Goal: Task Accomplishment & Management: Complete application form

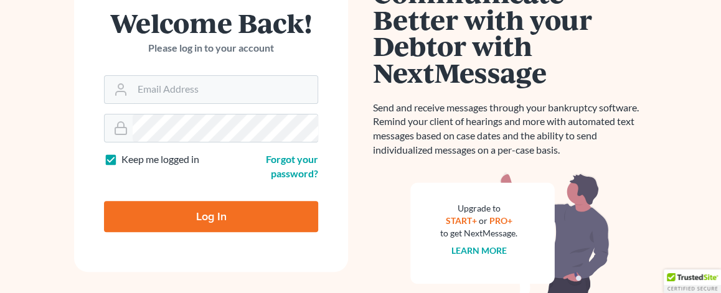
scroll to position [62, 0]
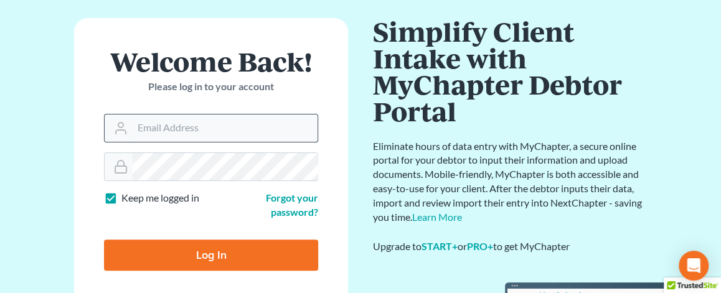
type input "[EMAIL_ADDRESS][DOMAIN_NAME]"
click at [235, 129] on input "[EMAIL_ADDRESS][DOMAIN_NAME]" at bounding box center [225, 128] width 185 height 27
click at [288, 100] on div "Welcome Back! Please log in to your account" at bounding box center [211, 81] width 214 height 66
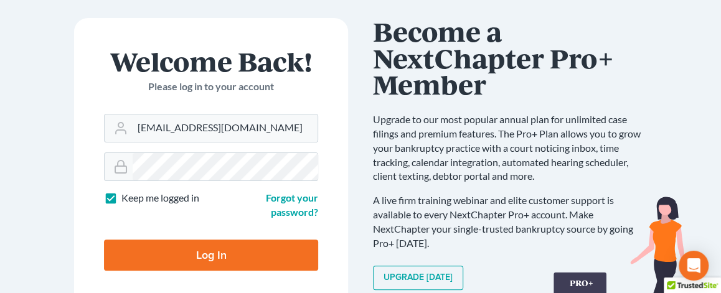
click at [251, 250] on input "Log In" at bounding box center [211, 255] width 214 height 31
type input "Thinking..."
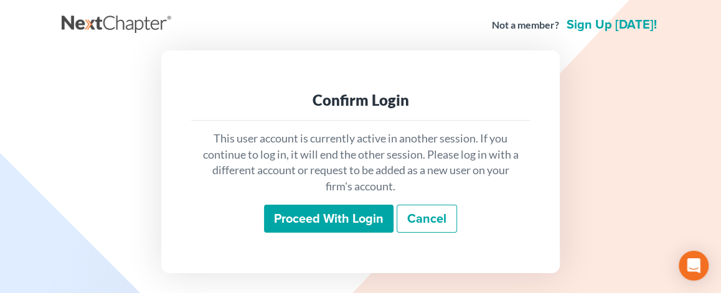
click at [296, 219] on input "Proceed with login" at bounding box center [329, 219] width 130 height 29
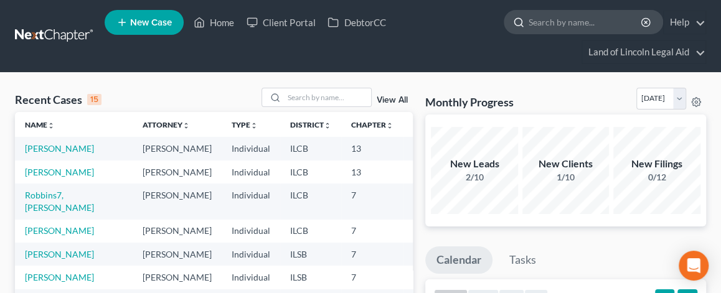
click at [537, 21] on input "search" at bounding box center [586, 22] width 114 height 23
type input "[PERSON_NAME]"
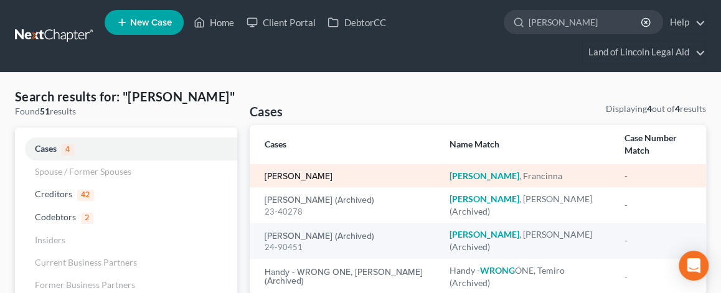
click at [316, 181] on link "[PERSON_NAME]" at bounding box center [299, 176] width 68 height 9
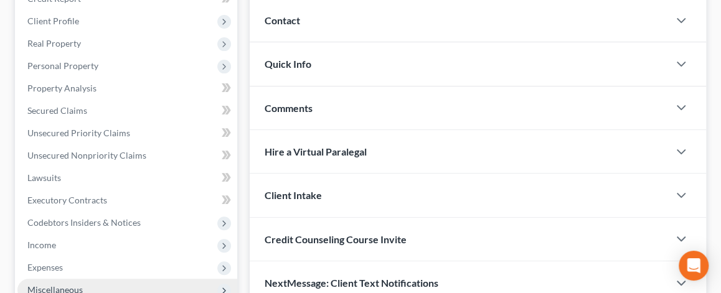
scroll to position [311, 0]
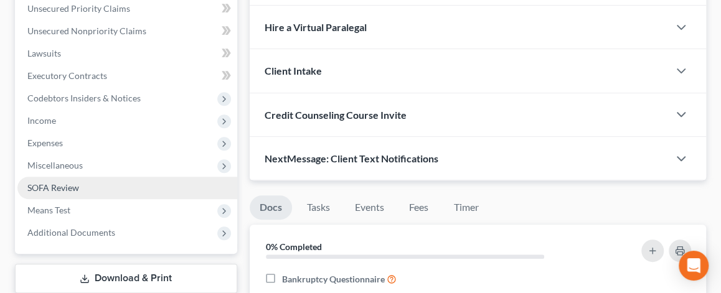
click at [85, 182] on link "SOFA Review" at bounding box center [127, 188] width 220 height 22
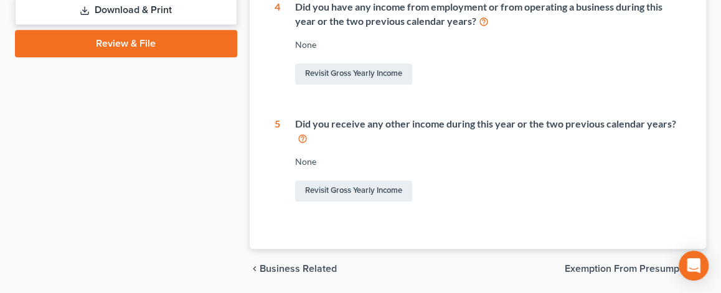
scroll to position [558, 0]
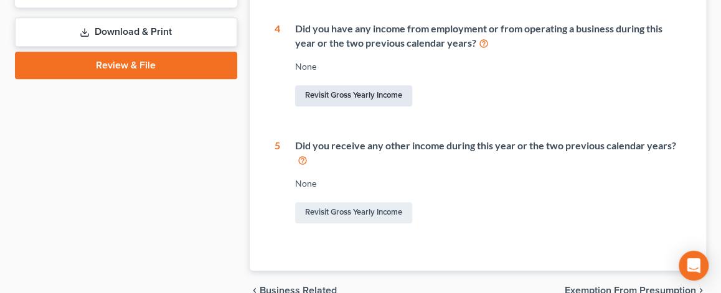
click at [343, 92] on link "Revisit Gross Yearly Income" at bounding box center [353, 95] width 117 height 21
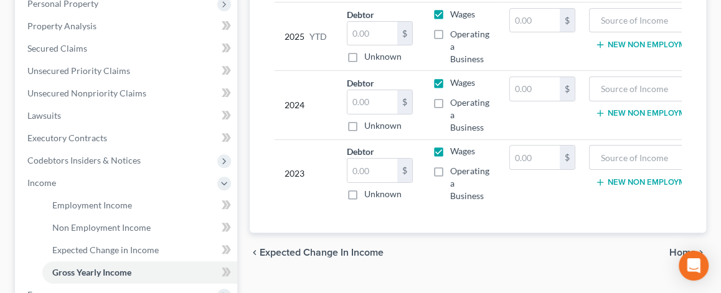
scroll to position [187, 0]
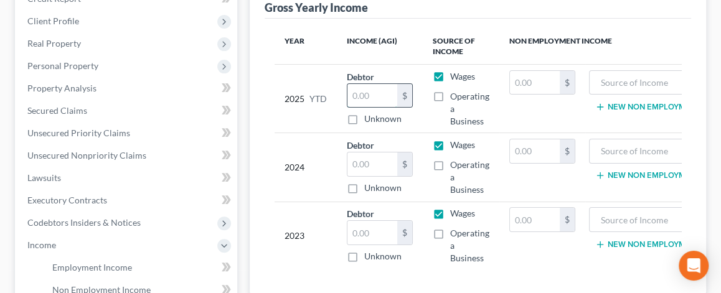
click at [361, 92] on input "text" at bounding box center [372, 96] width 50 height 24
type input "3,500"
click at [450, 95] on label "Operating a Business" at bounding box center [469, 108] width 39 height 37
click at [455, 95] on input "Operating a Business" at bounding box center [459, 94] width 8 height 8
checkbox input "true"
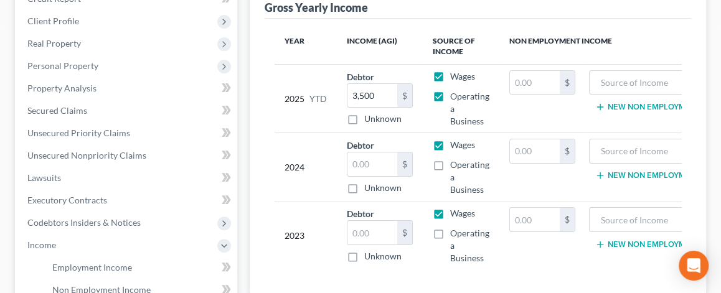
click at [450, 74] on label "Wages" at bounding box center [462, 76] width 25 height 12
click at [455, 74] on input "Wages" at bounding box center [459, 74] width 8 height 8
checkbox input "false"
click at [526, 86] on input "text" at bounding box center [535, 83] width 50 height 24
type input "7,166"
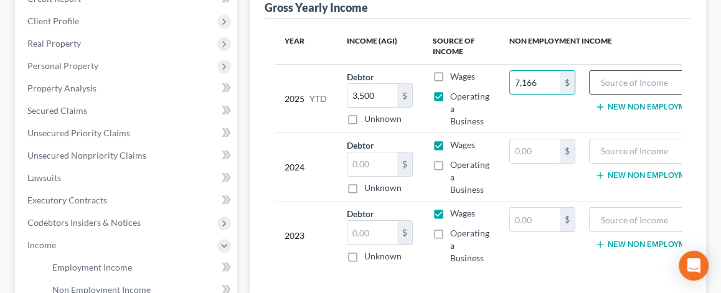
click at [596, 76] on input "text" at bounding box center [652, 83] width 113 height 24
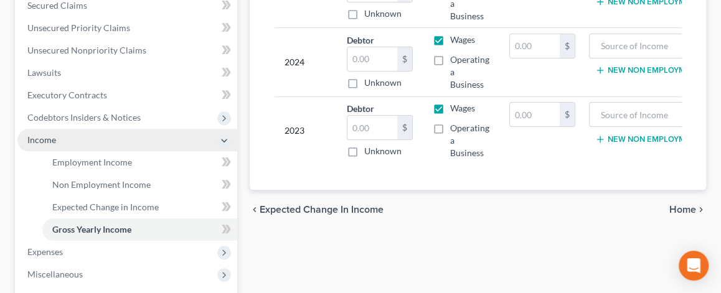
scroll to position [311, 0]
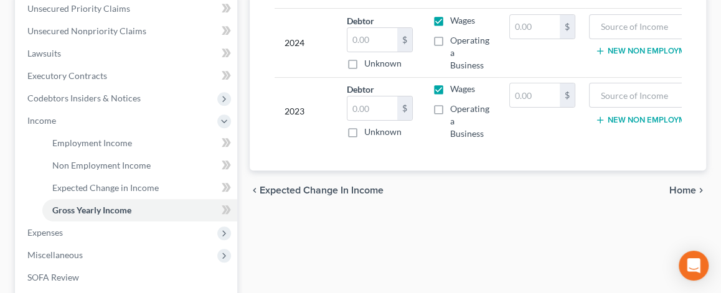
type input "snap"
click at [692, 196] on span "Home" at bounding box center [682, 191] width 27 height 10
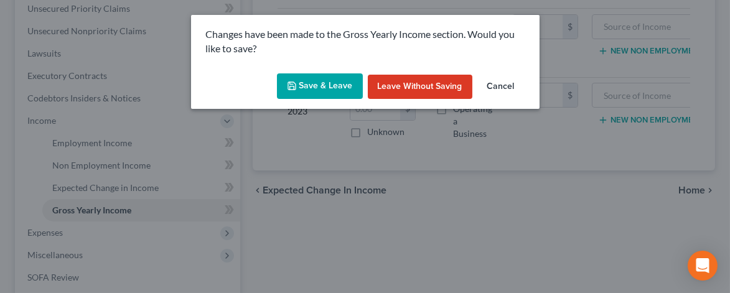
click at [328, 84] on button "Save & Leave" at bounding box center [320, 86] width 86 height 26
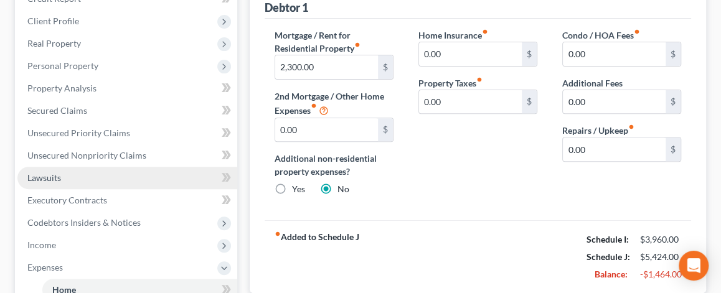
scroll to position [249, 0]
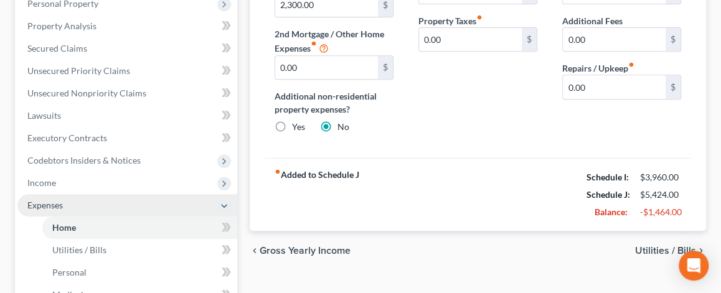
click at [222, 206] on icon at bounding box center [224, 206] width 10 height 10
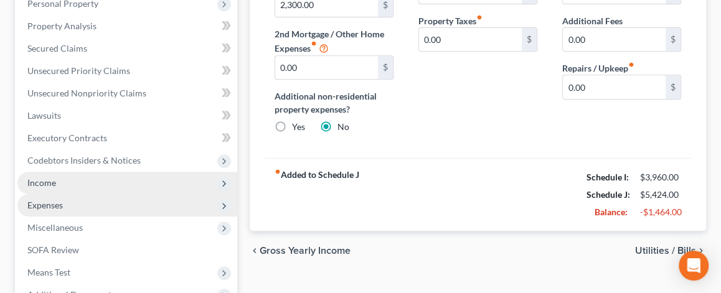
click at [222, 184] on icon at bounding box center [224, 184] width 10 height 10
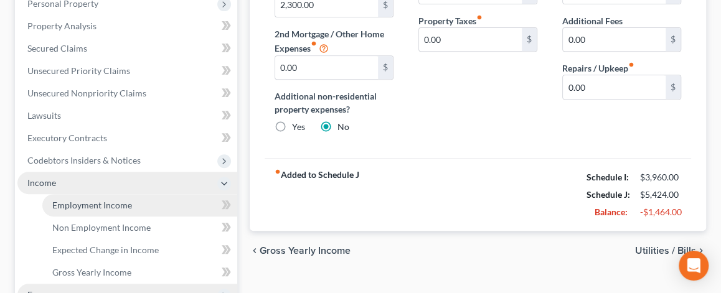
click at [178, 207] on link "Employment Income" at bounding box center [139, 205] width 195 height 22
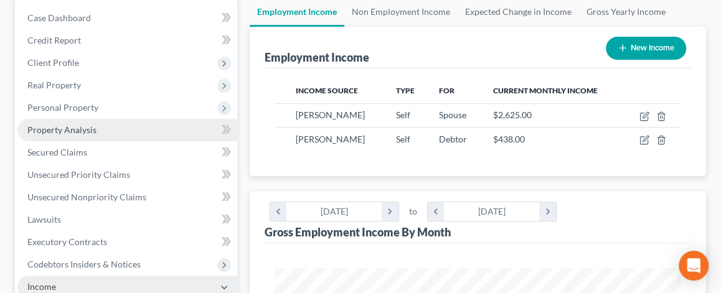
scroll to position [125, 0]
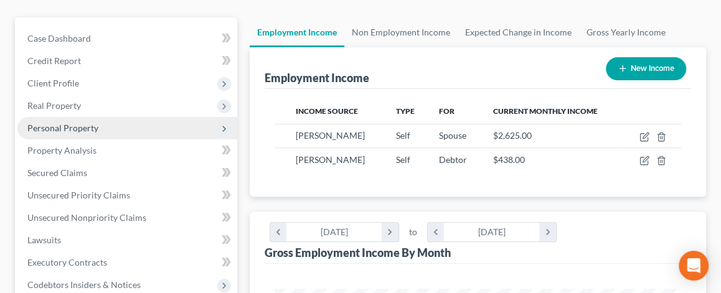
click at [118, 128] on span "Personal Property" at bounding box center [127, 128] width 220 height 22
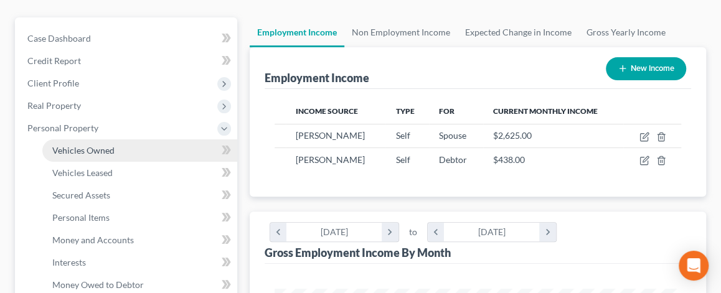
click at [109, 148] on span "Vehicles Owned" at bounding box center [83, 150] width 62 height 11
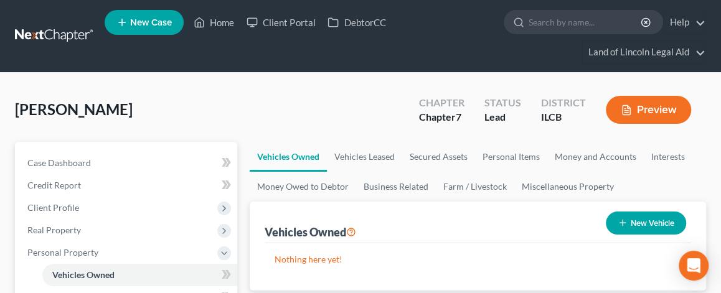
scroll to position [125, 0]
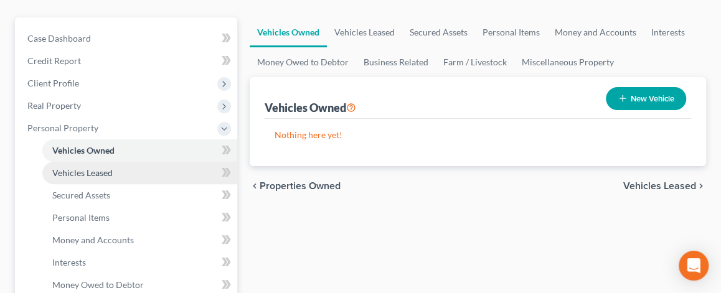
click at [100, 172] on span "Vehicles Leased" at bounding box center [82, 173] width 60 height 11
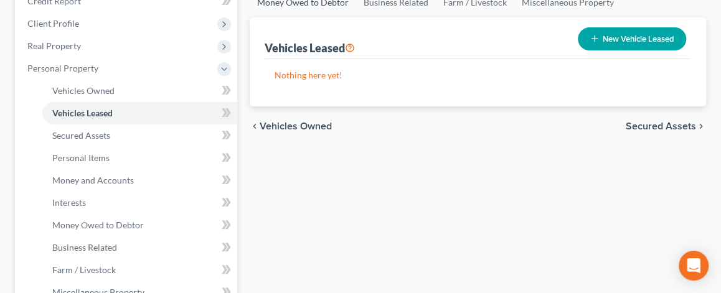
scroll to position [187, 0]
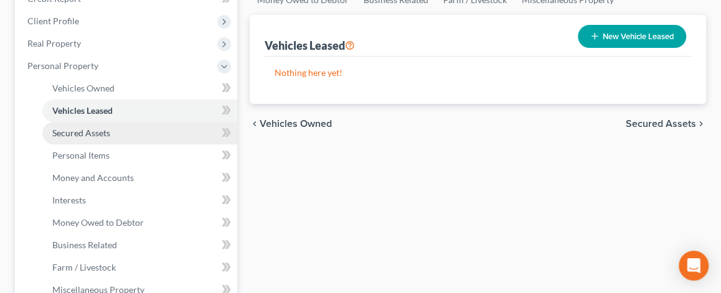
click at [114, 135] on link "Secured Assets" at bounding box center [139, 133] width 195 height 22
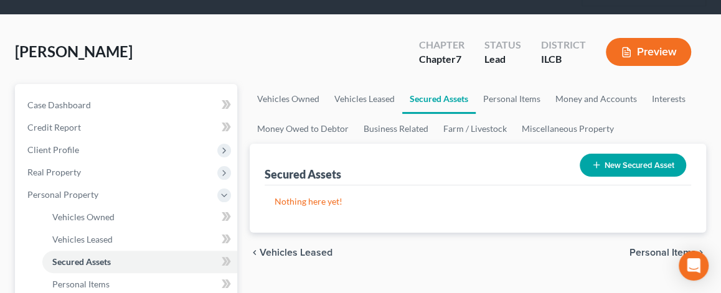
scroll to position [187, 0]
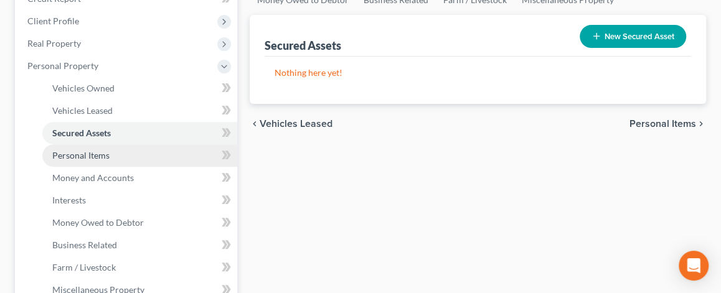
click at [106, 152] on span "Personal Items" at bounding box center [80, 155] width 57 height 11
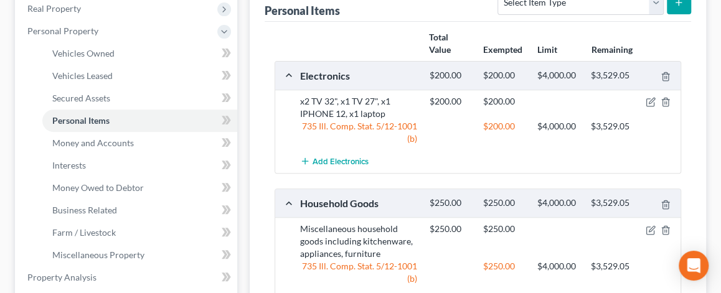
scroll to position [249, 0]
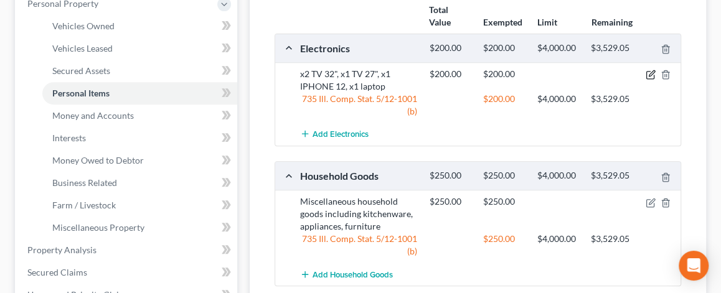
click at [649, 70] on icon "button" at bounding box center [651, 75] width 10 height 10
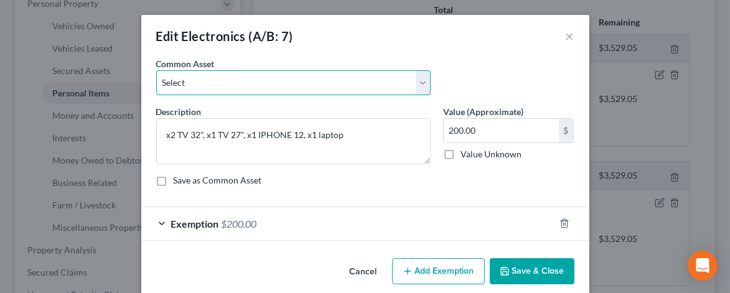
click at [419, 78] on select "Select Miscellaneous electronics, including television," at bounding box center [293, 82] width 275 height 25
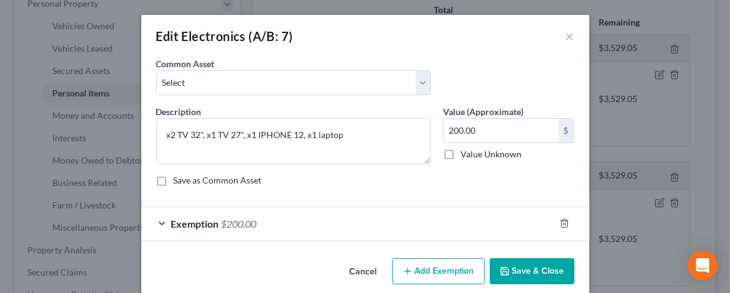
click at [533, 268] on button "Save & Close" at bounding box center [532, 271] width 85 height 26
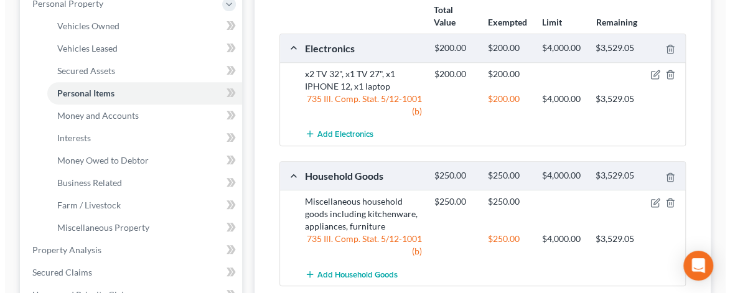
scroll to position [311, 0]
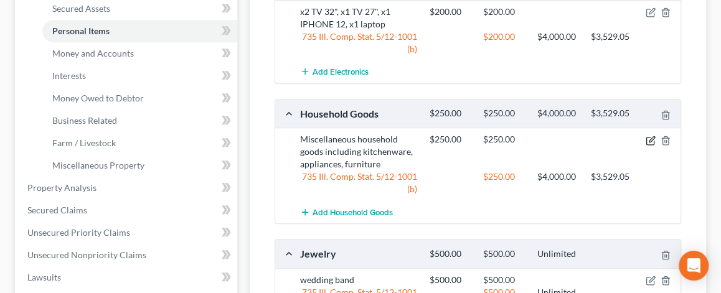
click at [651, 136] on icon "button" at bounding box center [651, 141] width 10 height 10
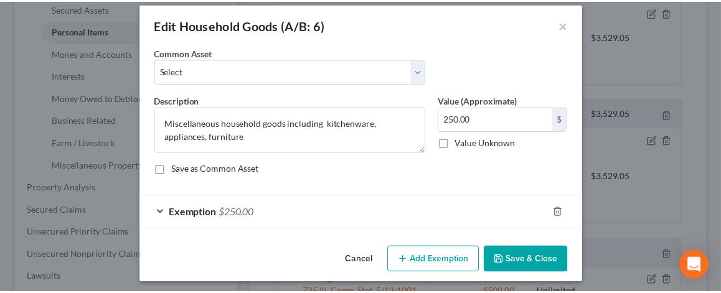
scroll to position [14, 0]
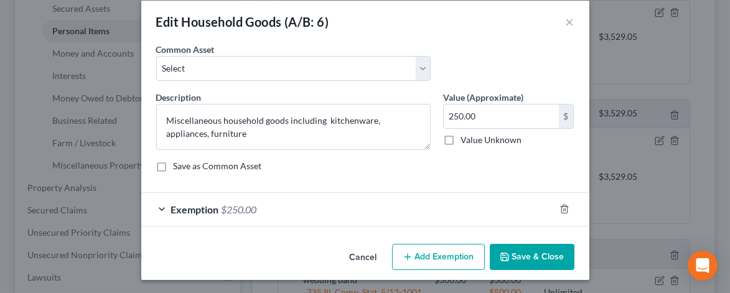
click at [536, 255] on button "Save & Close" at bounding box center [532, 257] width 85 height 26
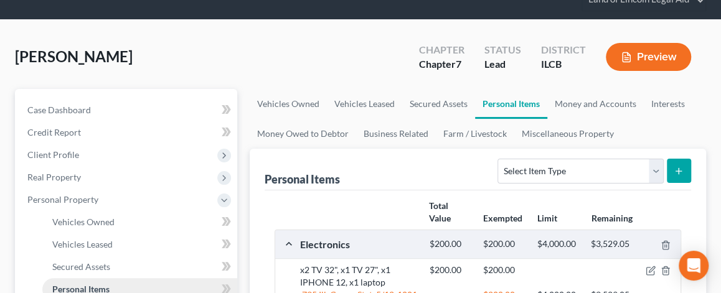
scroll to position [52, 0]
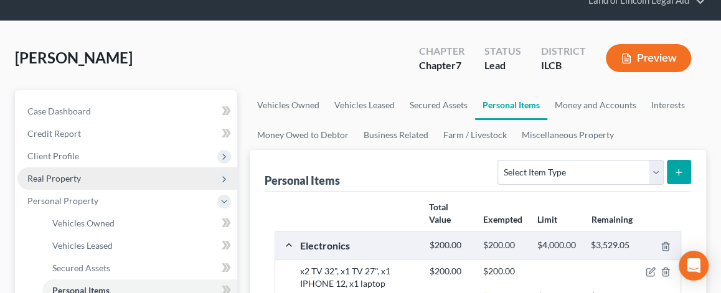
click at [85, 177] on span "Real Property" at bounding box center [127, 179] width 220 height 22
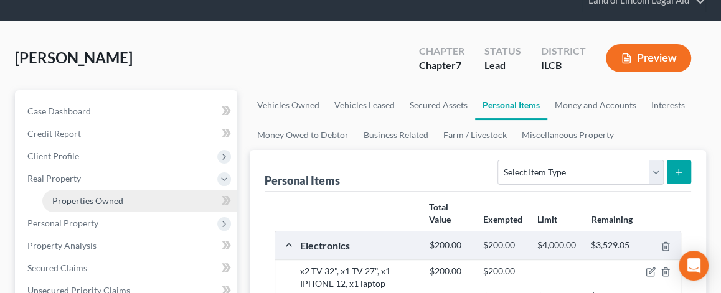
click at [89, 199] on span "Properties Owned" at bounding box center [87, 201] width 71 height 11
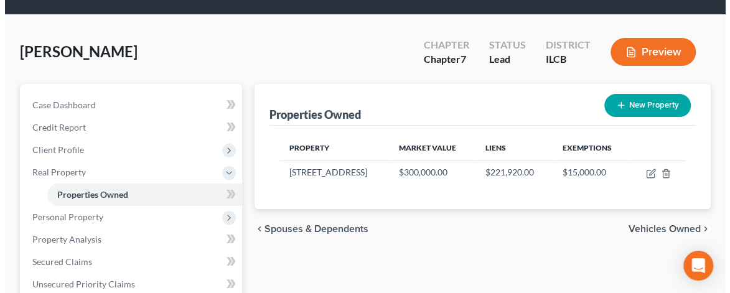
scroll to position [187, 0]
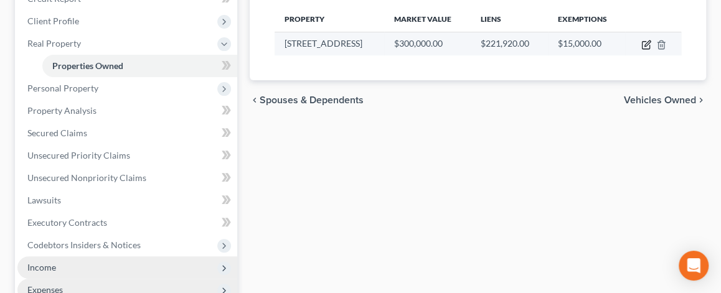
click at [647, 45] on icon "button" at bounding box center [646, 45] width 10 height 10
select select "14"
select select "3"
select select "0"
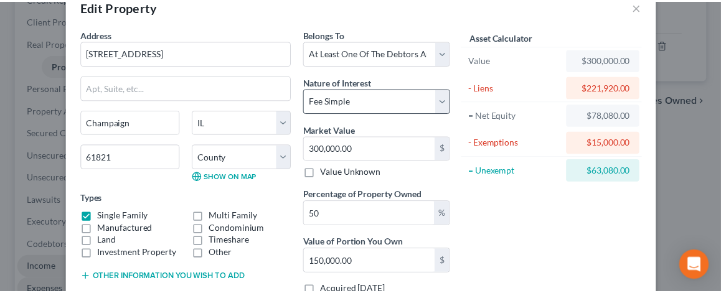
scroll to position [0, 0]
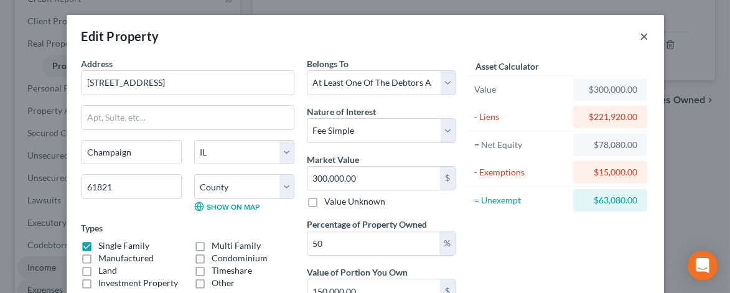
click at [641, 37] on button "×" at bounding box center [645, 36] width 9 height 15
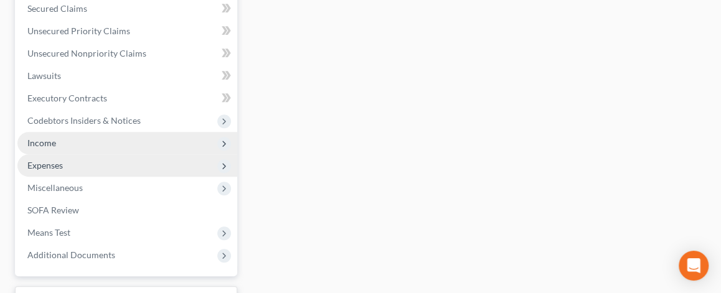
scroll to position [374, 0]
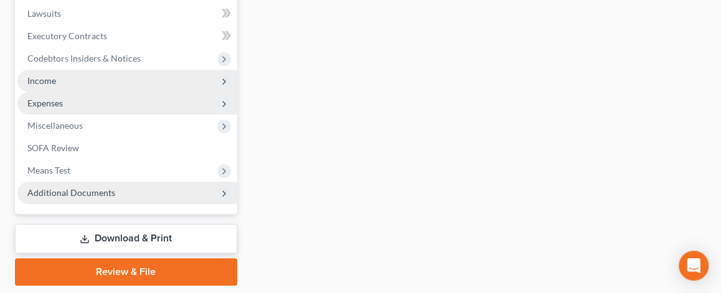
click at [75, 194] on span "Additional Documents" at bounding box center [71, 192] width 88 height 11
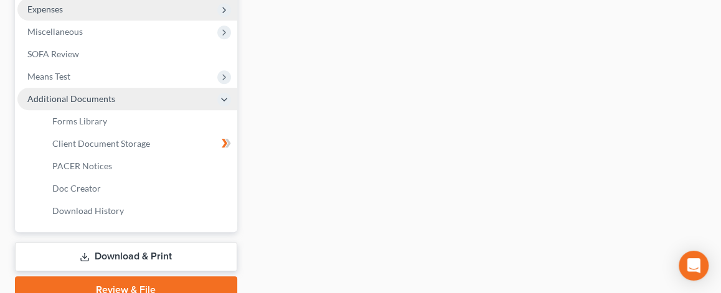
scroll to position [475, 0]
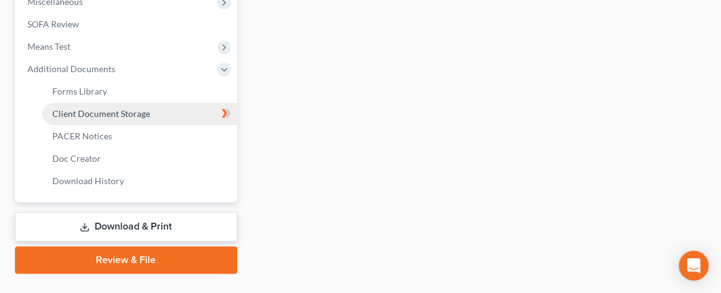
click at [86, 109] on span "Client Document Storage" at bounding box center [101, 113] width 98 height 11
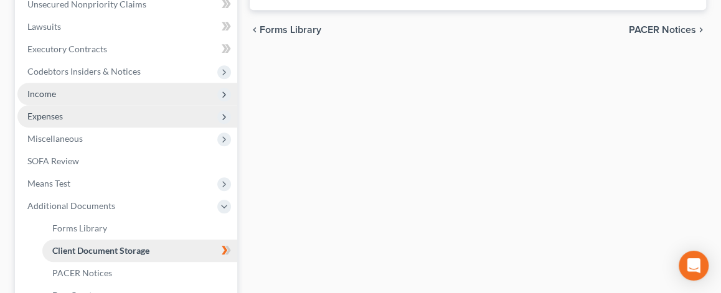
select select "0"
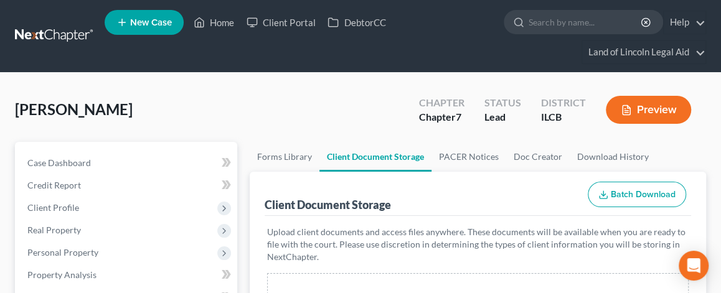
click at [664, 111] on button "Preview" at bounding box center [648, 110] width 85 height 28
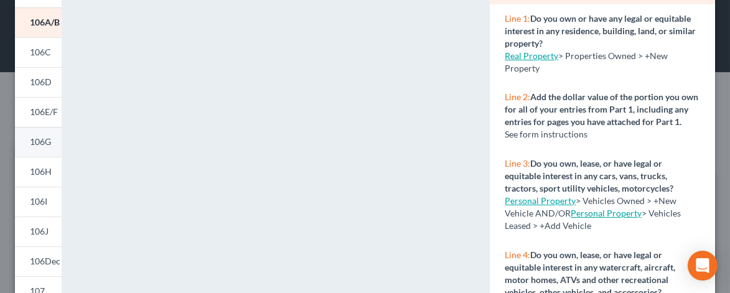
scroll to position [249, 0]
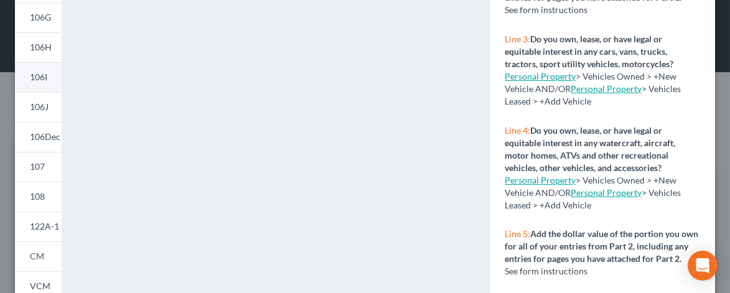
click at [43, 80] on span "106I" at bounding box center [38, 77] width 17 height 11
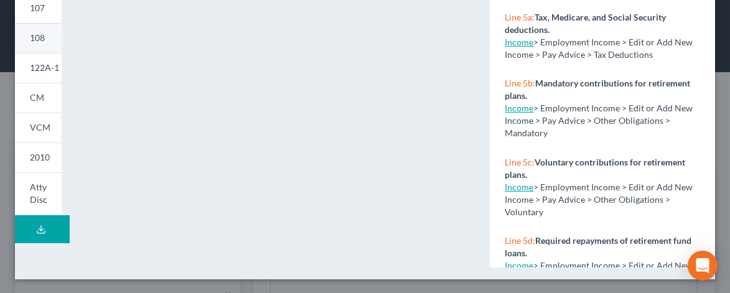
scroll to position [408, 0]
click at [40, 71] on span "122A-1" at bounding box center [44, 67] width 29 height 11
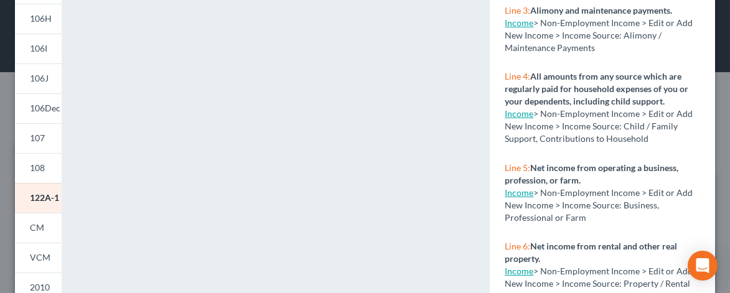
scroll to position [222, 0]
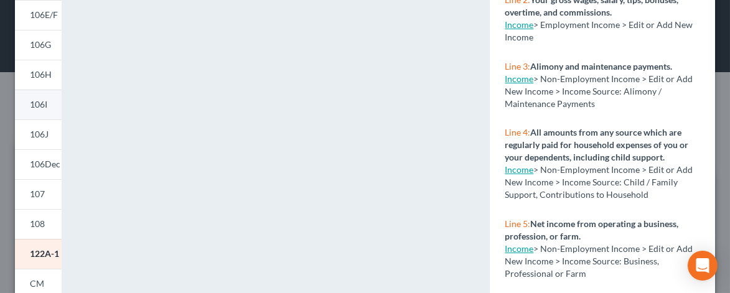
click at [39, 102] on span "106I" at bounding box center [38, 104] width 17 height 11
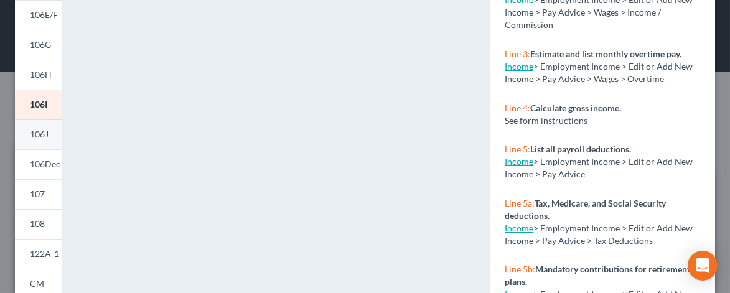
click at [45, 129] on span "106J" at bounding box center [39, 134] width 19 height 11
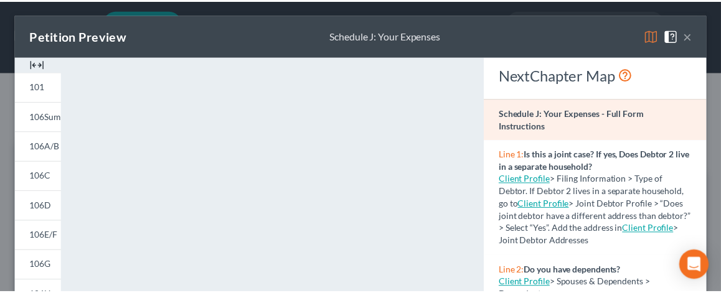
scroll to position [0, 0]
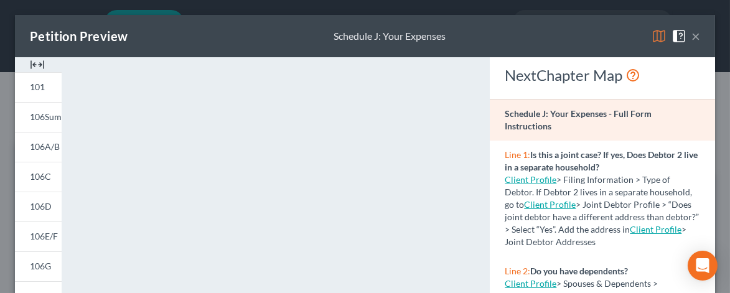
click at [692, 35] on button "×" at bounding box center [696, 36] width 9 height 15
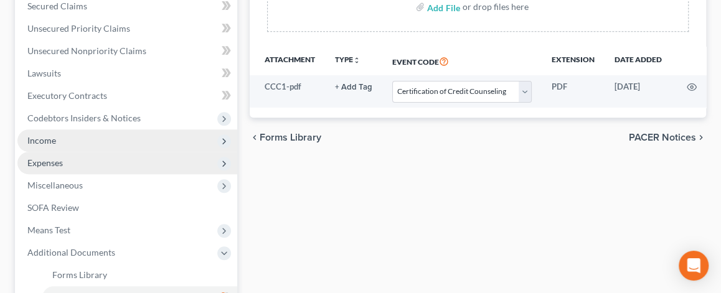
scroll to position [436, 0]
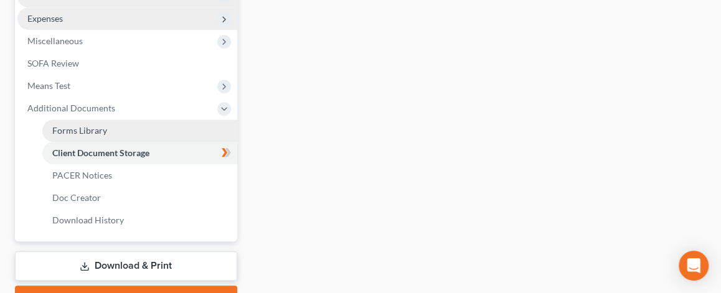
click at [88, 126] on span "Forms Library" at bounding box center [79, 130] width 55 height 11
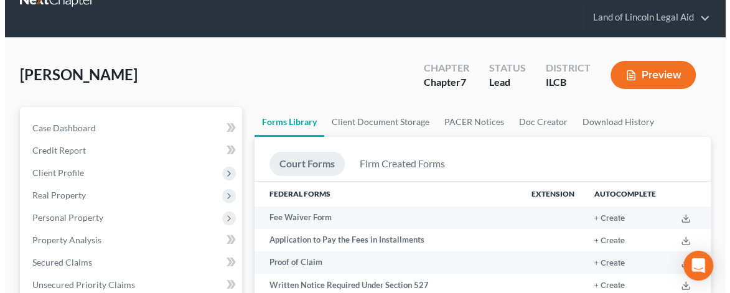
scroll to position [125, 0]
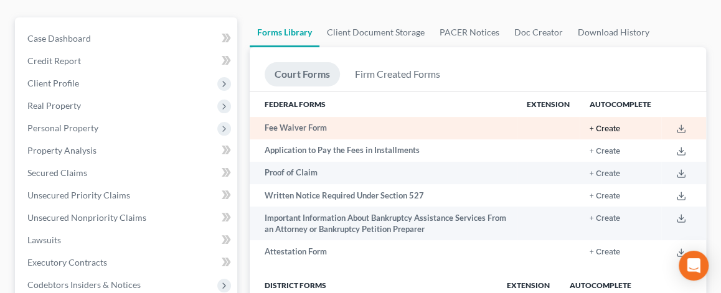
click at [608, 125] on button "+ Create" at bounding box center [605, 129] width 31 height 8
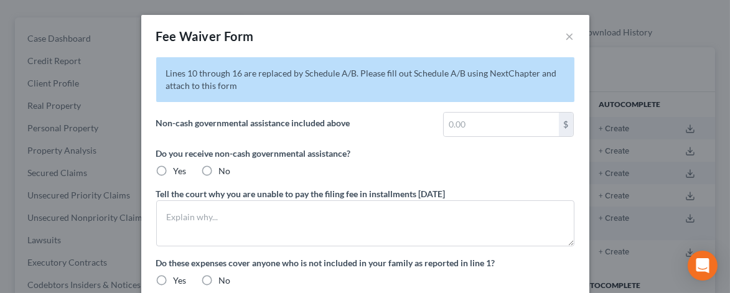
click at [219, 168] on label "No" at bounding box center [225, 171] width 12 height 12
click at [224, 168] on input "No" at bounding box center [228, 169] width 8 height 8
radio input "true"
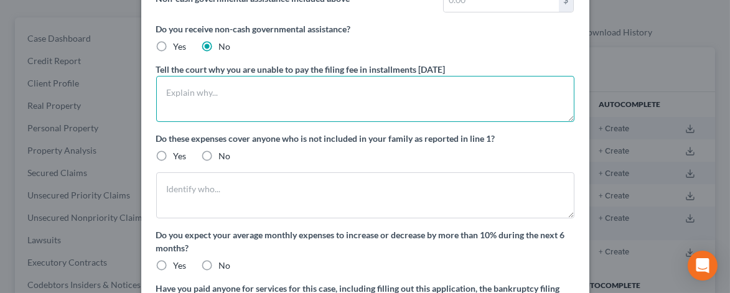
click at [177, 94] on textarea at bounding box center [365, 99] width 418 height 46
click at [365, 95] on textarea "Reasonable and necessary monthly living expenses" at bounding box center [365, 99] width 418 height 46
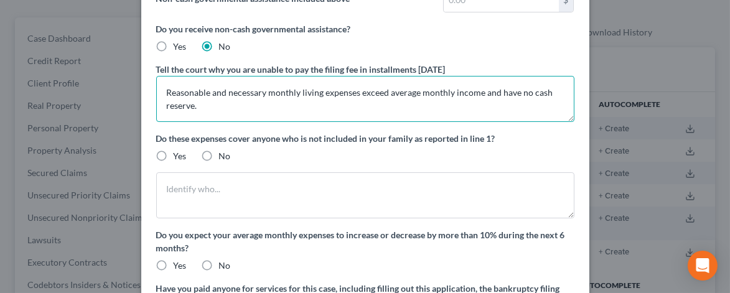
type textarea "Reasonable and necessary monthly living expenses exceed average monthly income …"
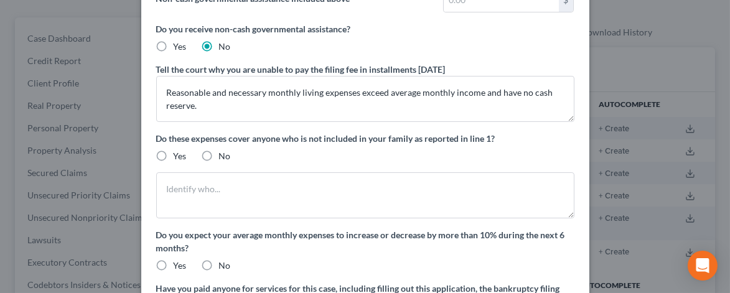
click at [219, 154] on label "No" at bounding box center [225, 156] width 12 height 12
click at [224, 154] on input "No" at bounding box center [228, 154] width 8 height 8
radio input "true"
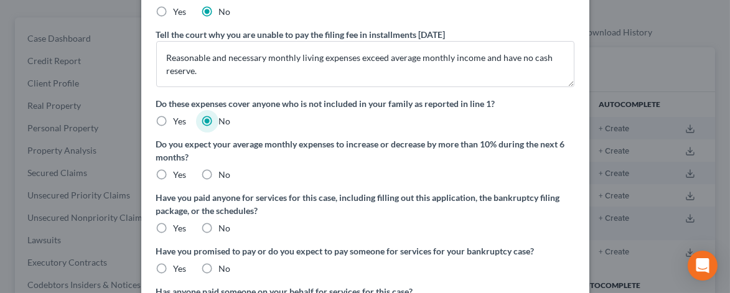
scroll to position [187, 0]
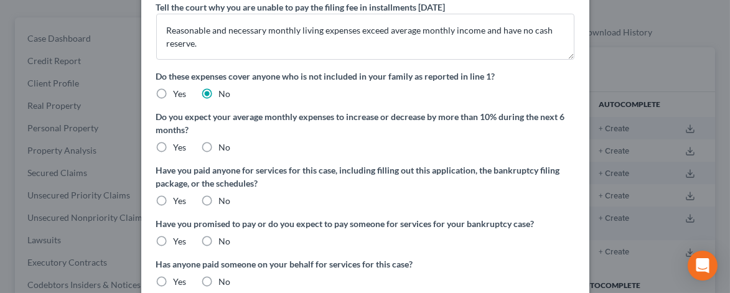
click at [219, 145] on label "No" at bounding box center [225, 147] width 12 height 12
click at [224, 145] on input "No" at bounding box center [228, 145] width 8 height 8
radio input "true"
click at [219, 199] on label "No" at bounding box center [225, 201] width 12 height 12
click at [224, 199] on input "No" at bounding box center [228, 199] width 8 height 8
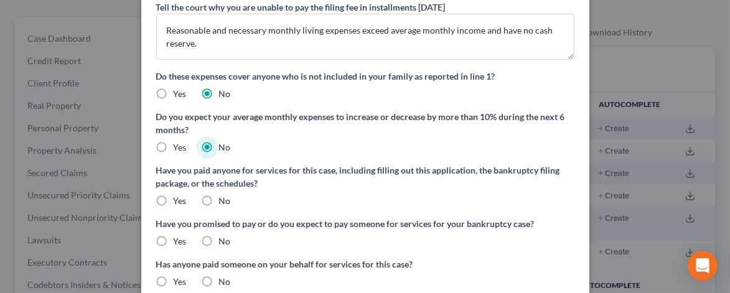
radio input "true"
click at [219, 238] on label "No" at bounding box center [225, 241] width 12 height 12
click at [224, 238] on input "No" at bounding box center [228, 239] width 8 height 8
radio input "true"
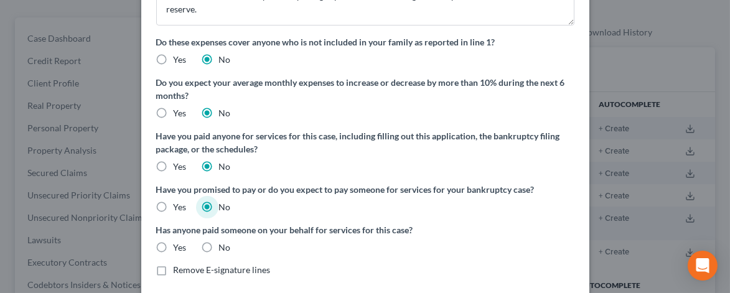
scroll to position [249, 0]
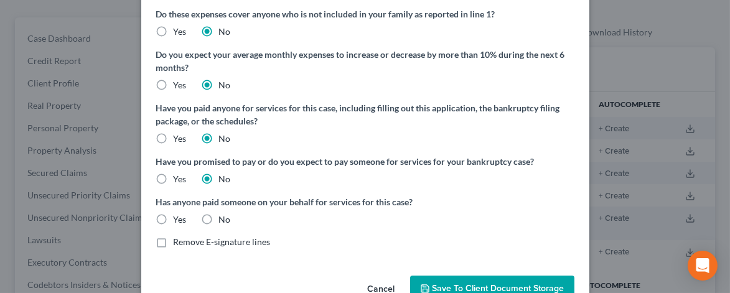
click at [219, 220] on label "No" at bounding box center [225, 220] width 12 height 12
click at [224, 220] on input "No" at bounding box center [228, 218] width 8 height 8
radio input "true"
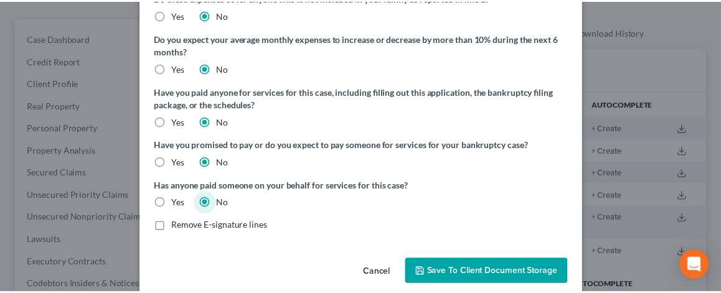
scroll to position [281, 0]
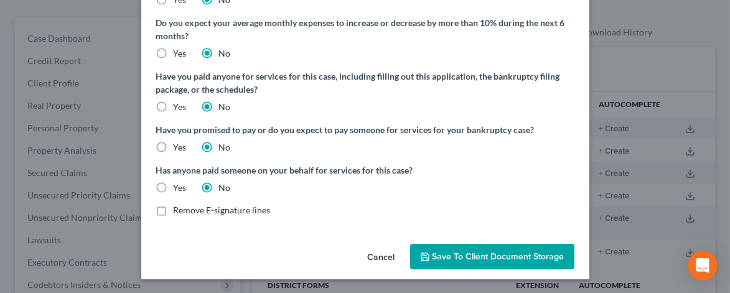
click at [470, 259] on span "Save to Client Document Storage" at bounding box center [499, 257] width 132 height 11
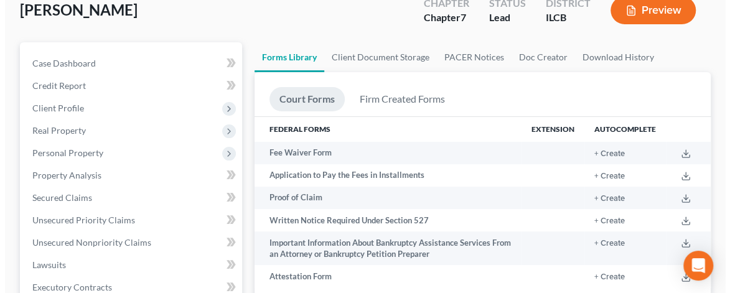
scroll to position [62, 0]
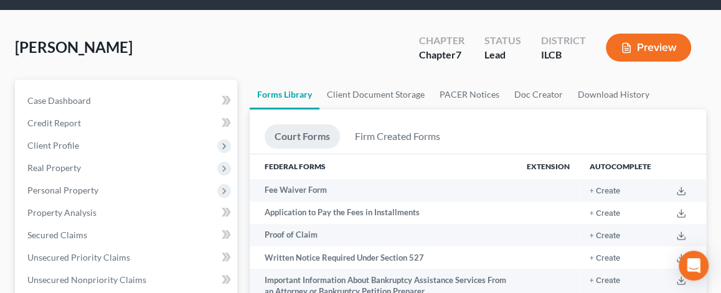
click at [653, 42] on button "Preview" at bounding box center [648, 48] width 85 height 28
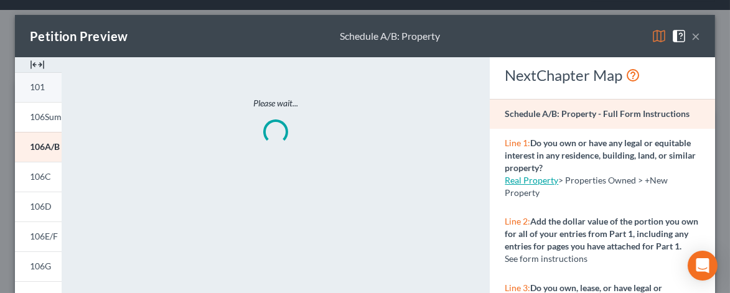
click at [45, 87] on link "101" at bounding box center [38, 87] width 47 height 30
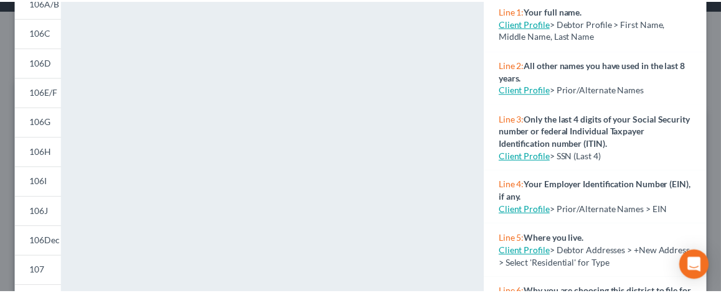
scroll to position [0, 0]
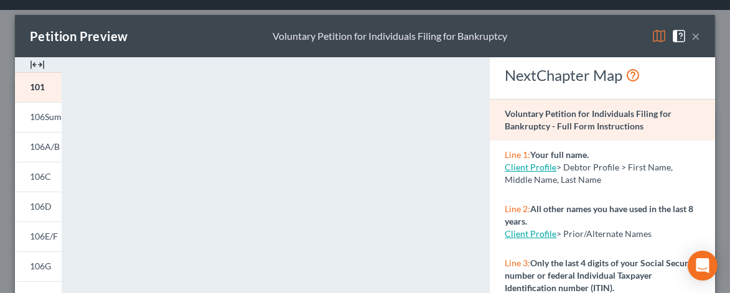
click at [692, 35] on button "×" at bounding box center [696, 36] width 9 height 15
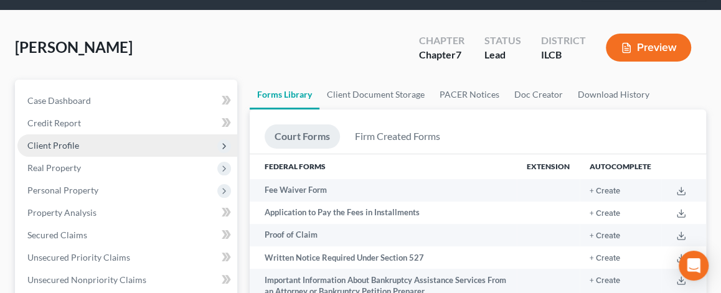
click at [64, 143] on span "Client Profile" at bounding box center [53, 145] width 52 height 11
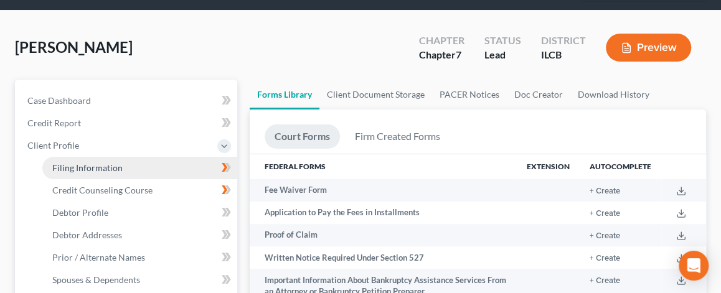
click at [70, 166] on span "Filing Information" at bounding box center [87, 168] width 70 height 11
select select "1"
select select "0"
select select "14"
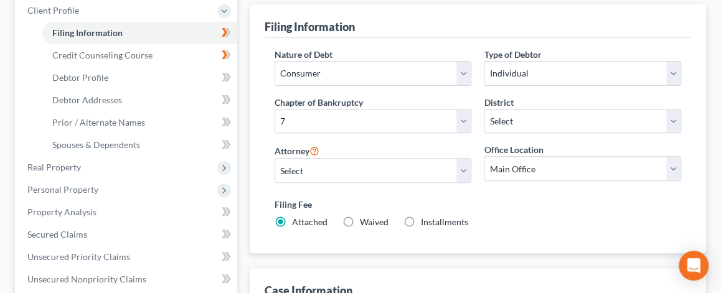
scroll to position [249, 0]
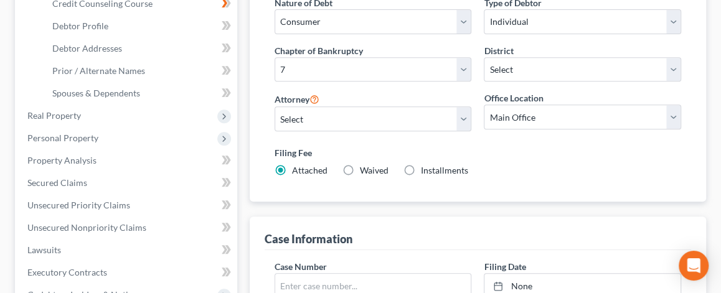
click at [360, 169] on label "Waived Waived" at bounding box center [374, 170] width 29 height 12
click at [365, 169] on input "Waived Waived" at bounding box center [369, 168] width 8 height 8
radio input "true"
radio input "false"
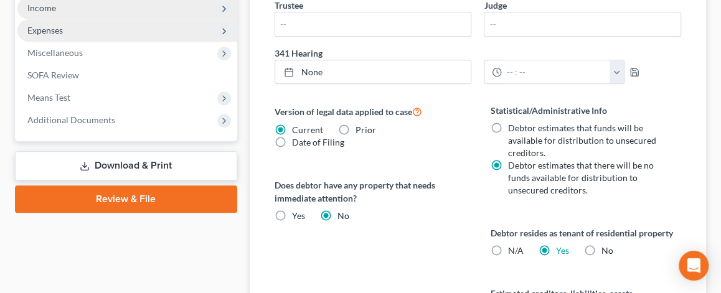
scroll to position [560, 0]
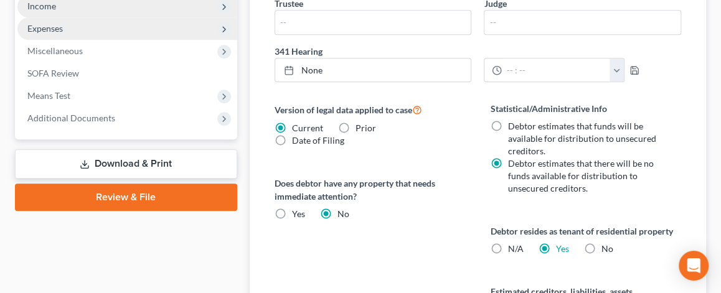
click at [601, 249] on label "No" at bounding box center [607, 249] width 12 height 12
click at [606, 249] on input "No" at bounding box center [610, 247] width 8 height 8
radio input "true"
radio input "false"
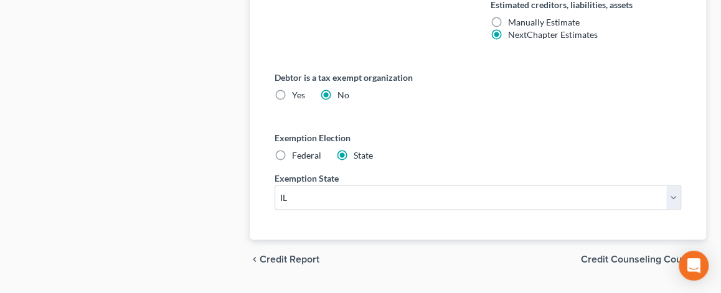
scroll to position [877, 0]
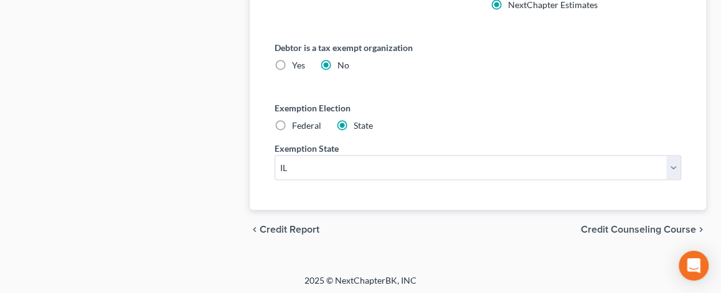
click at [614, 225] on span "Credit Counseling Course" at bounding box center [638, 230] width 115 height 10
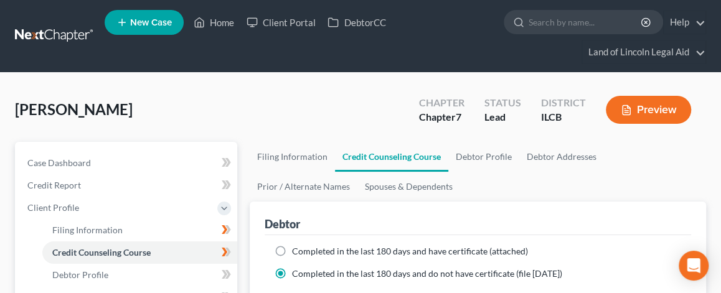
click at [292, 248] on label "Completed in the last 180 days and have certificate (attached)" at bounding box center [410, 251] width 236 height 12
click at [297, 248] on input "Completed in the last 180 days and have certificate (attached)" at bounding box center [301, 249] width 8 height 8
radio input "true"
radio input "false"
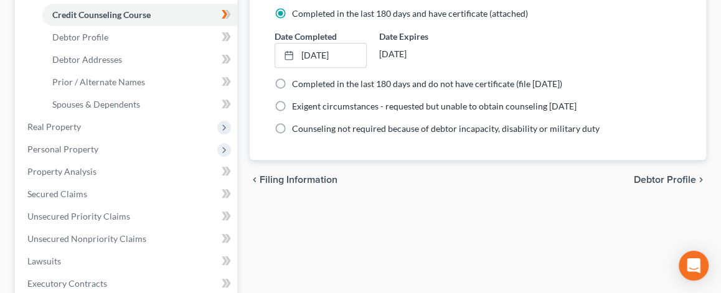
scroll to position [311, 0]
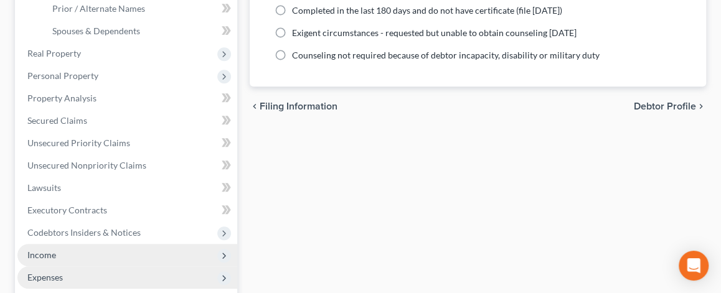
click at [676, 101] on span "Debtor Profile" at bounding box center [665, 106] width 62 height 10
select select "1"
select select "3"
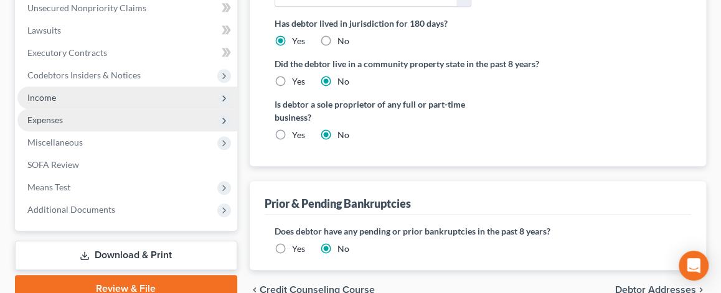
scroll to position [529, 0]
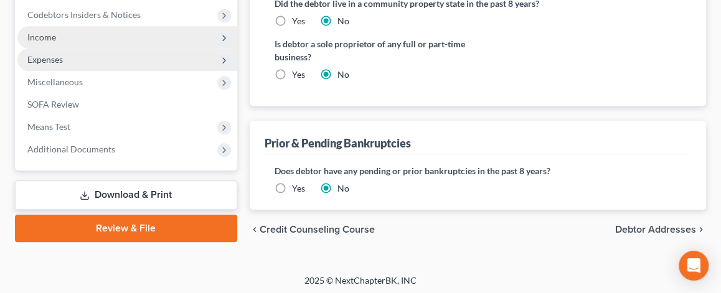
click at [650, 225] on span "Debtor Addresses" at bounding box center [655, 230] width 81 height 10
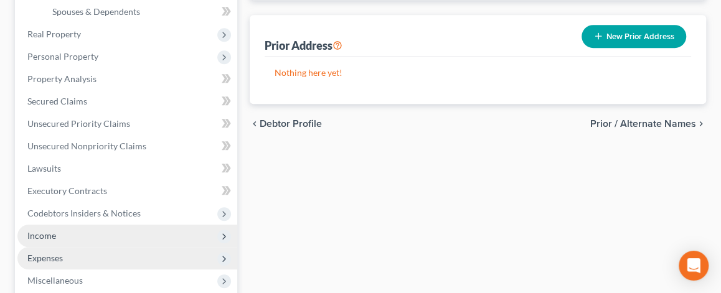
scroll to position [374, 0]
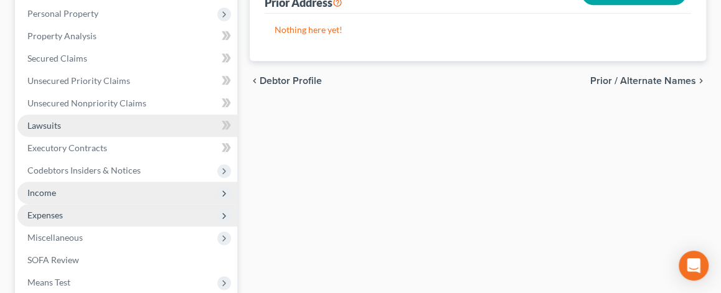
click at [58, 125] on span "Lawsuits" at bounding box center [44, 125] width 34 height 11
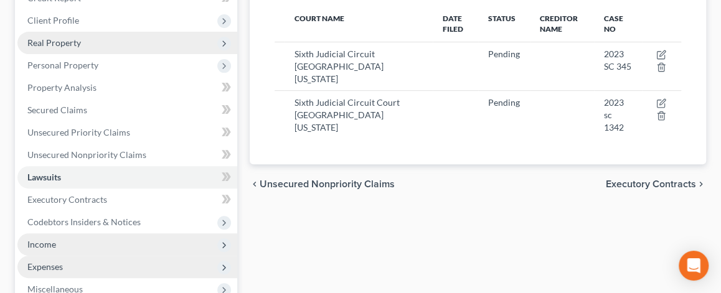
scroll to position [249, 0]
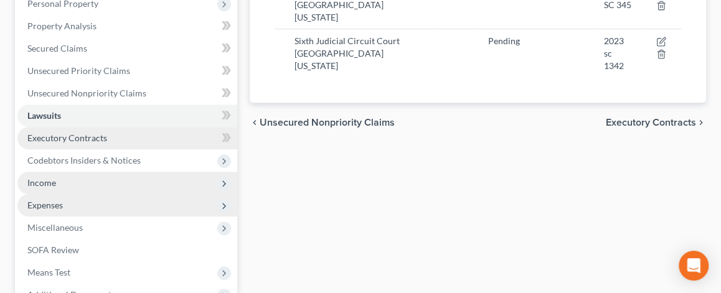
click at [87, 140] on span "Executory Contracts" at bounding box center [67, 138] width 80 height 11
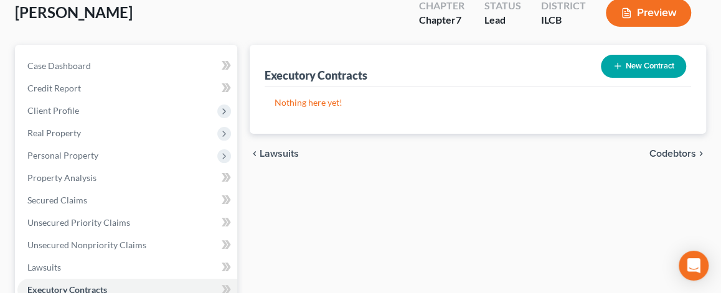
scroll to position [125, 0]
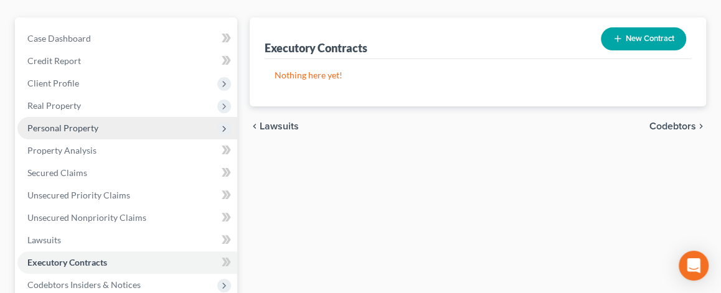
click at [105, 128] on span "Personal Property" at bounding box center [127, 128] width 220 height 22
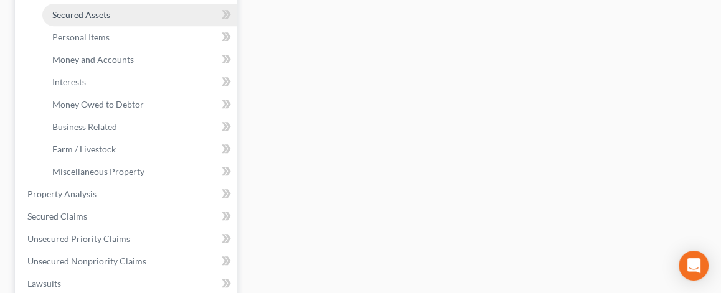
scroll to position [311, 0]
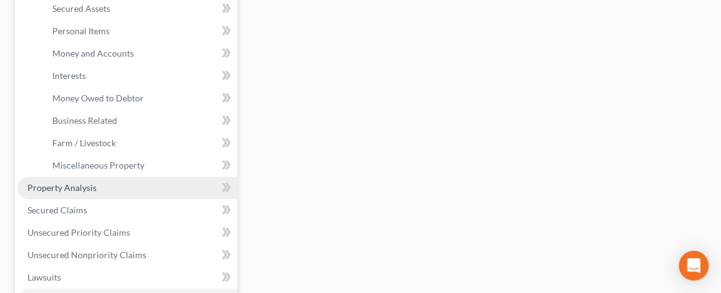
click at [103, 190] on link "Property Analysis" at bounding box center [127, 188] width 220 height 22
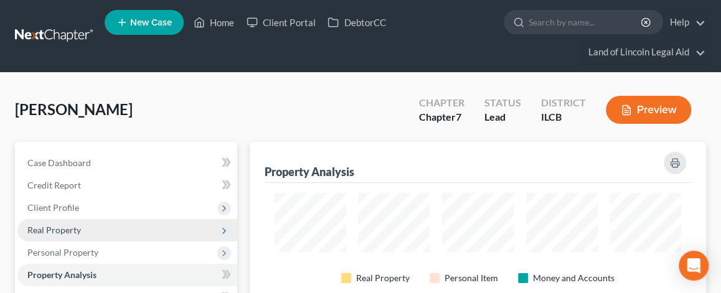
click at [82, 225] on span "Real Property" at bounding box center [127, 230] width 220 height 22
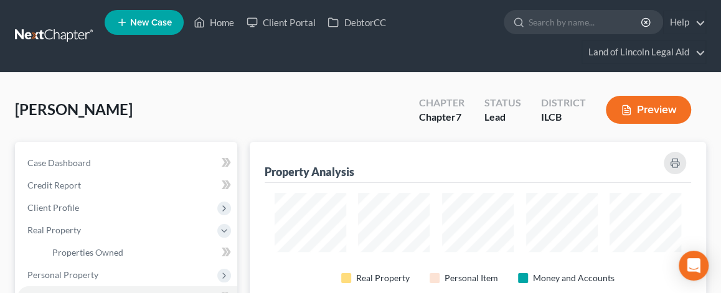
click at [646, 101] on button "Preview" at bounding box center [648, 110] width 85 height 28
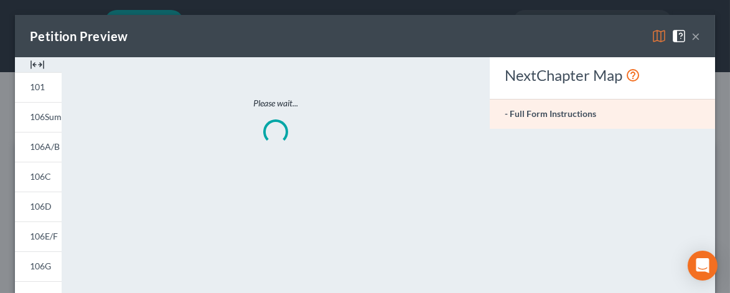
scroll to position [174, 463]
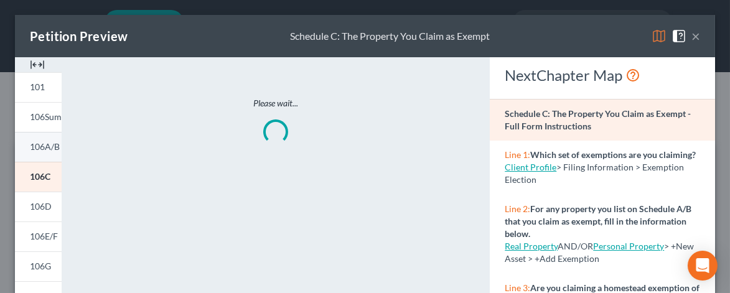
click at [42, 149] on span "106A/B" at bounding box center [45, 146] width 30 height 11
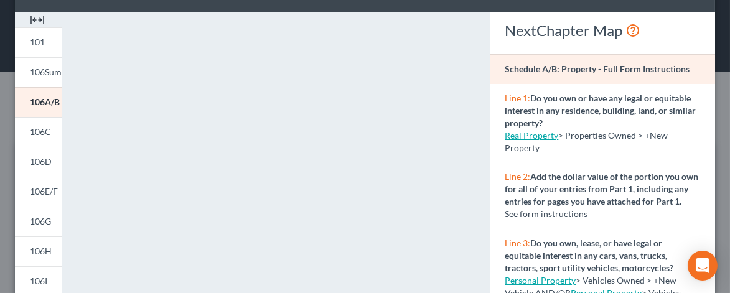
scroll to position [35, 0]
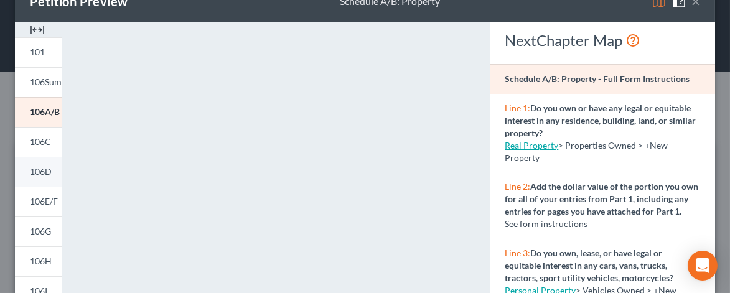
click at [39, 174] on span "106D" at bounding box center [41, 171] width 22 height 11
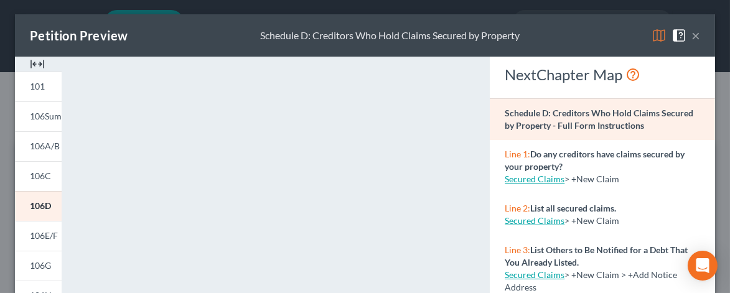
scroll to position [0, 0]
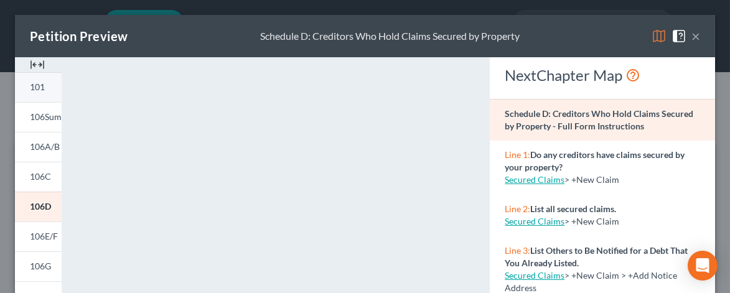
click at [39, 83] on span "101" at bounding box center [37, 87] width 15 height 11
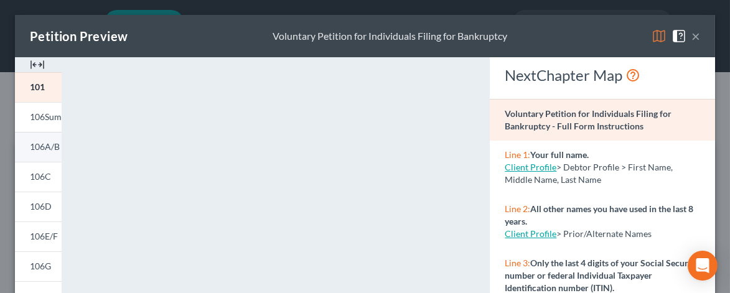
click at [39, 147] on span "106A/B" at bounding box center [45, 146] width 30 height 11
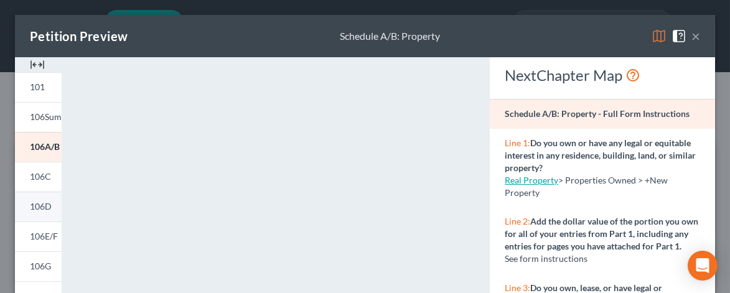
click at [39, 206] on span "106D" at bounding box center [41, 206] width 22 height 11
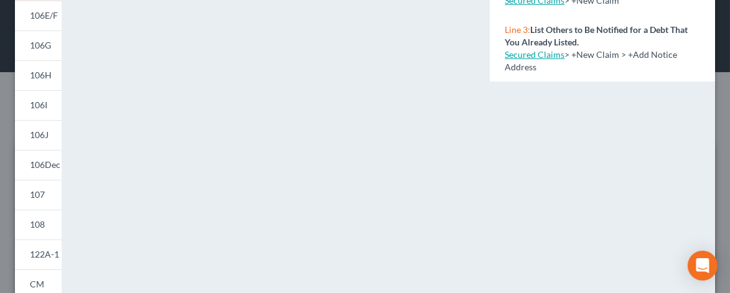
scroll to position [159, 0]
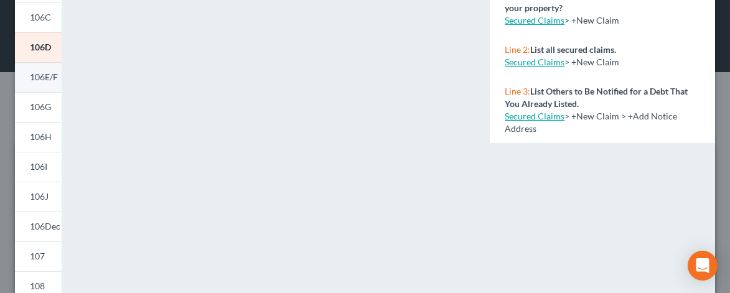
click at [37, 75] on span "106E/F" at bounding box center [44, 77] width 28 height 11
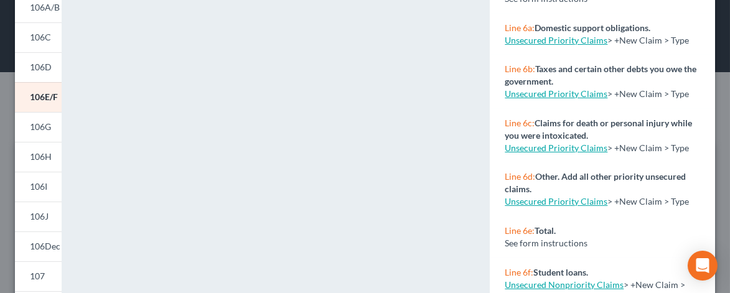
scroll to position [97, 0]
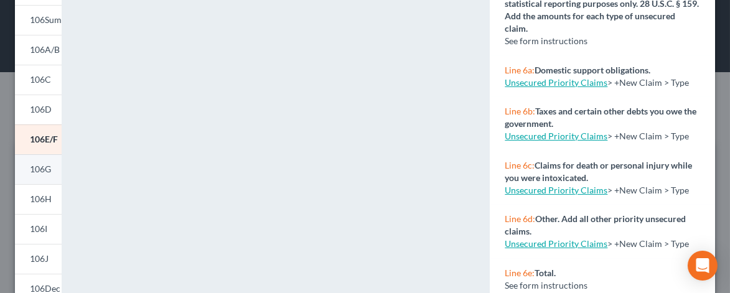
click at [40, 166] on span "106G" at bounding box center [40, 169] width 21 height 11
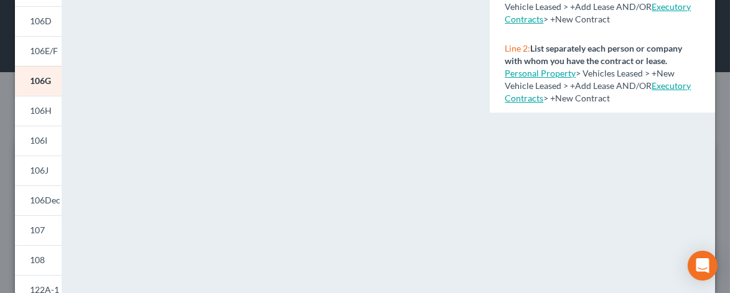
scroll to position [159, 0]
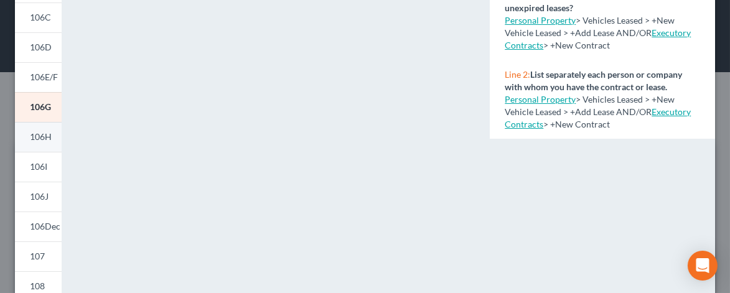
click at [49, 135] on span "106H" at bounding box center [41, 136] width 22 height 11
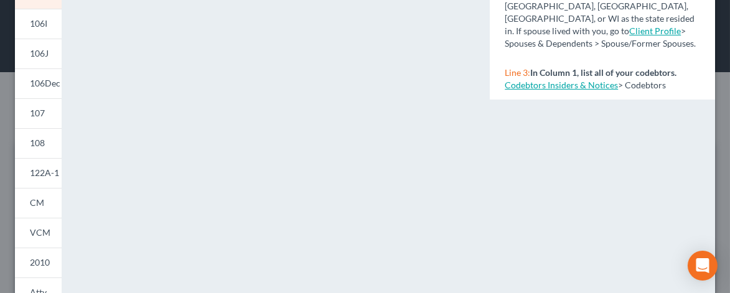
scroll to position [222, 0]
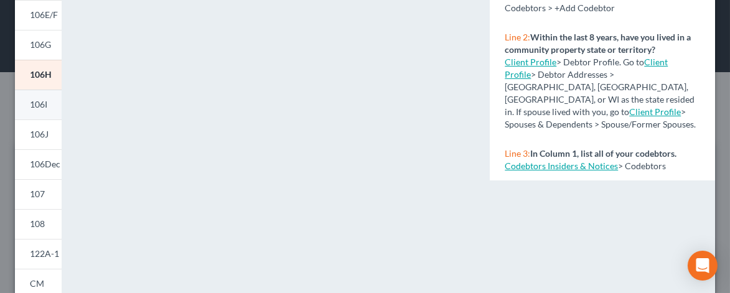
click at [37, 108] on span "106I" at bounding box center [38, 104] width 17 height 11
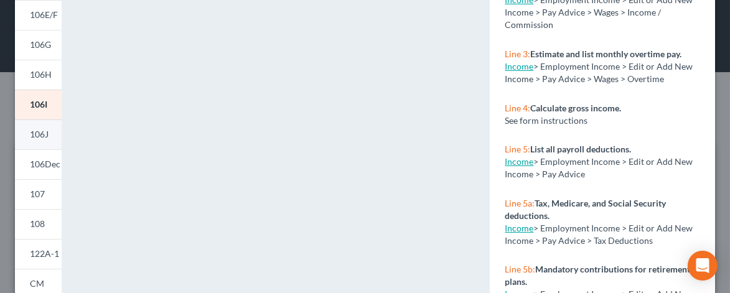
click at [44, 134] on span "106J" at bounding box center [39, 134] width 19 height 11
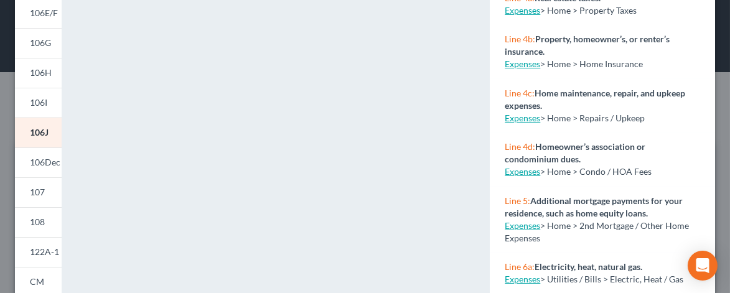
scroll to position [249, 0]
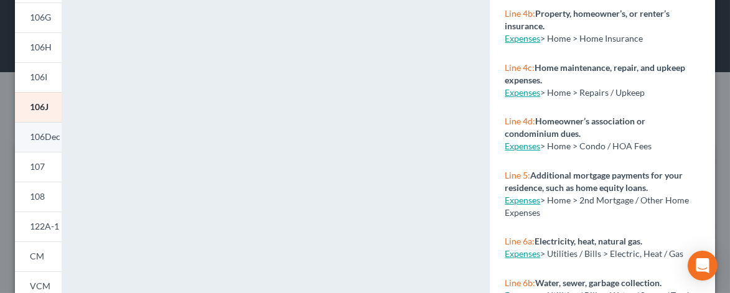
click at [39, 136] on span "106Dec" at bounding box center [45, 136] width 31 height 11
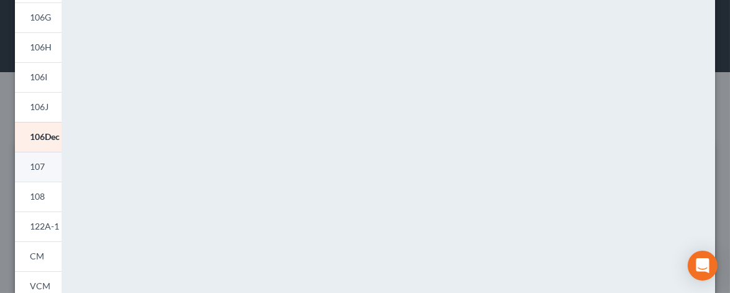
click at [34, 171] on span "107" at bounding box center [37, 166] width 15 height 11
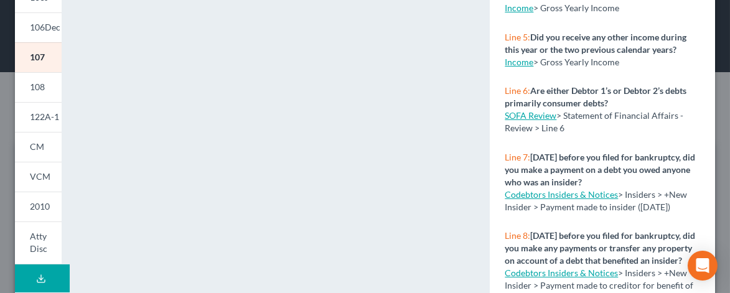
scroll to position [408, 0]
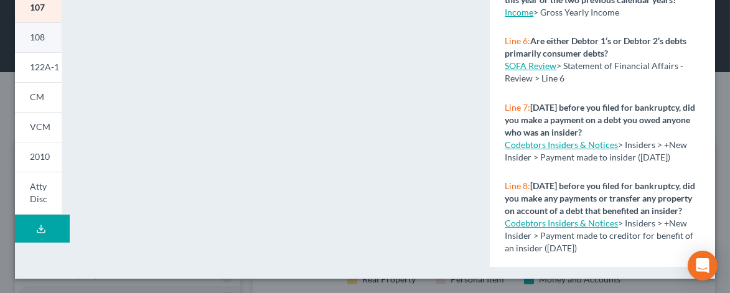
click at [37, 35] on span "108" at bounding box center [37, 37] width 15 height 11
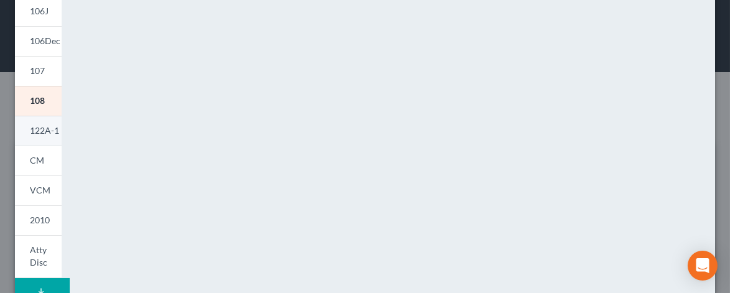
scroll to position [346, 0]
click at [39, 130] on span "122A-1" at bounding box center [44, 129] width 29 height 11
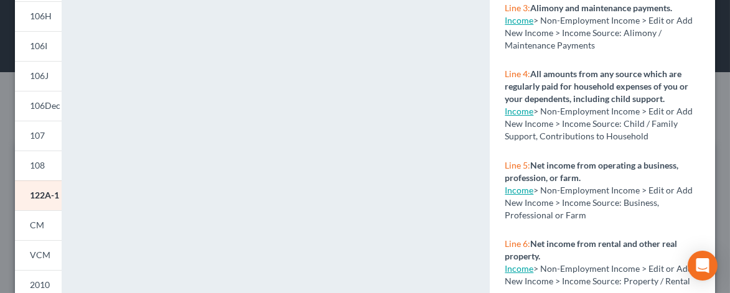
scroll to position [408, 0]
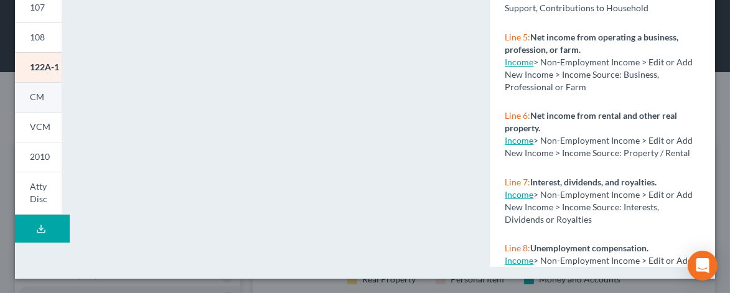
click at [39, 112] on link "CM" at bounding box center [38, 97] width 47 height 30
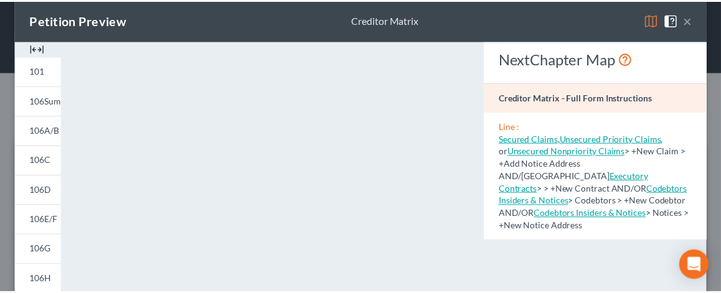
scroll to position [0, 0]
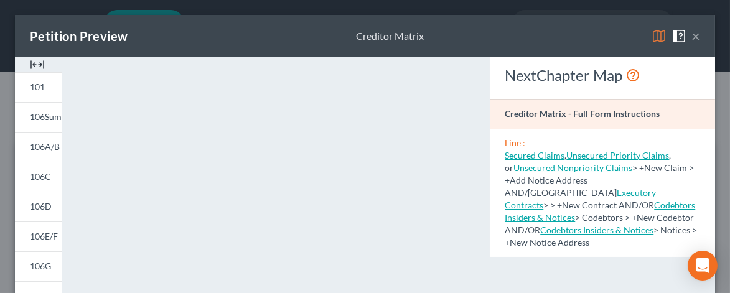
click at [692, 33] on button "×" at bounding box center [696, 36] width 9 height 15
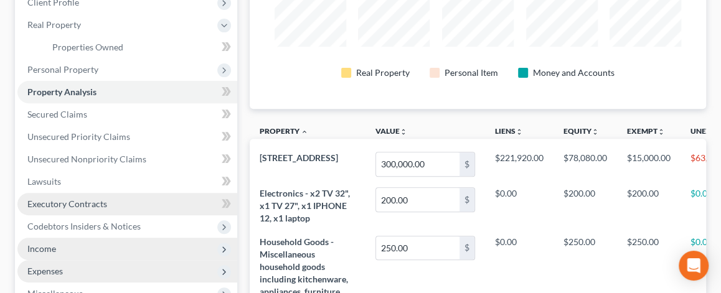
scroll to position [187, 0]
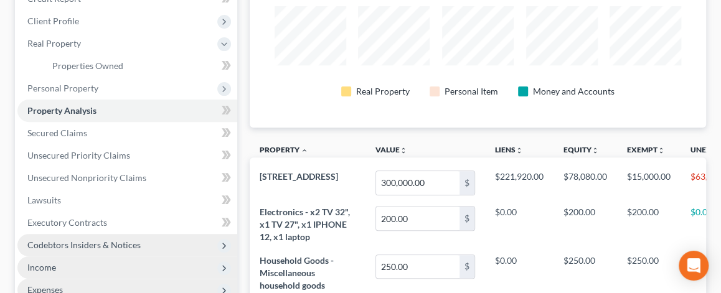
click at [126, 244] on span "Codebtors Insiders & Notices" at bounding box center [83, 245] width 113 height 11
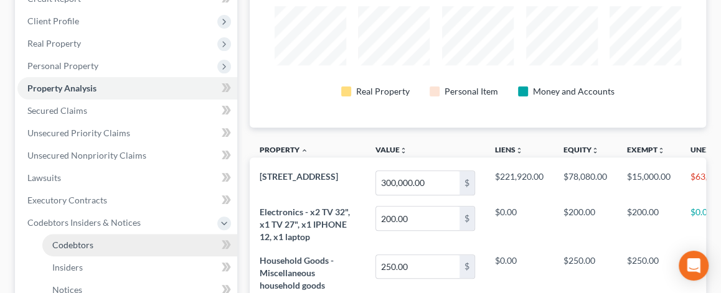
click at [113, 240] on link "Codebtors" at bounding box center [139, 245] width 195 height 22
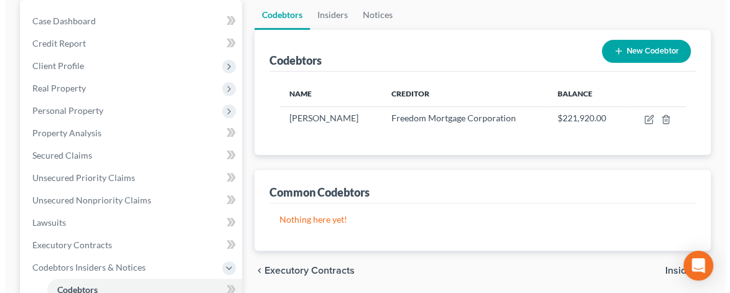
scroll to position [187, 0]
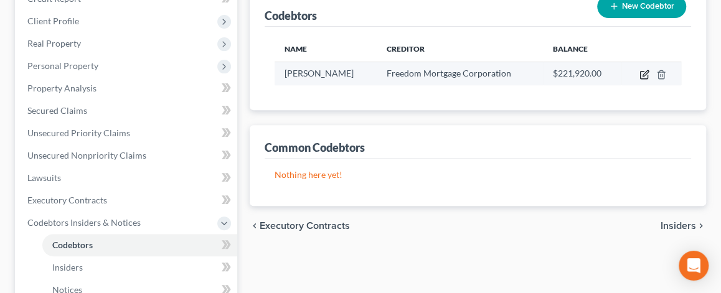
click at [643, 75] on icon "button" at bounding box center [646, 73] width 6 height 6
select select "14"
select select "5"
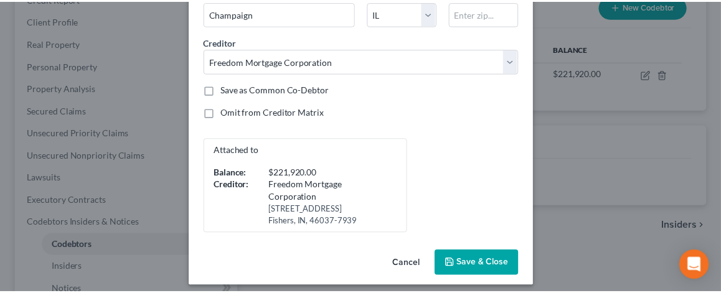
scroll to position [145, 0]
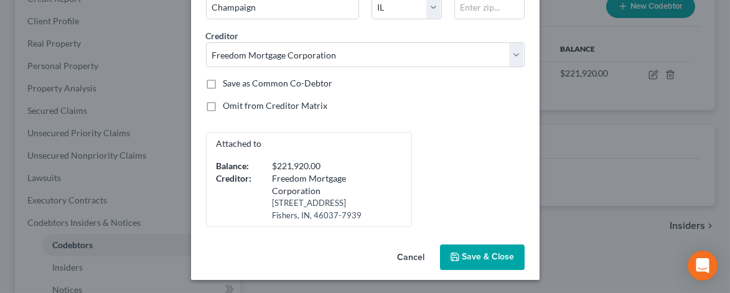
click at [224, 103] on label "Omit from Creditor Matrix" at bounding box center [276, 106] width 105 height 12
click at [229, 103] on input "Omit from Creditor Matrix" at bounding box center [233, 104] width 8 height 8
checkbox input "true"
click at [466, 255] on span "Save & Close" at bounding box center [489, 257] width 52 height 11
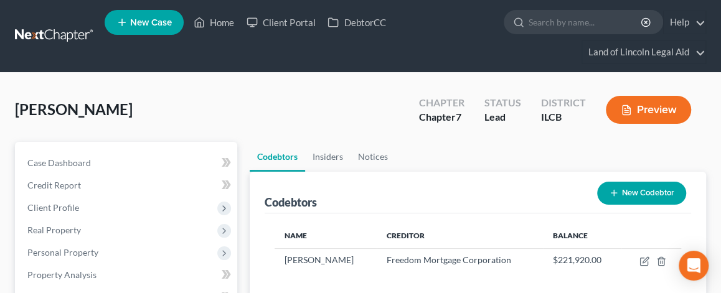
click at [649, 109] on button "Preview" at bounding box center [648, 110] width 85 height 28
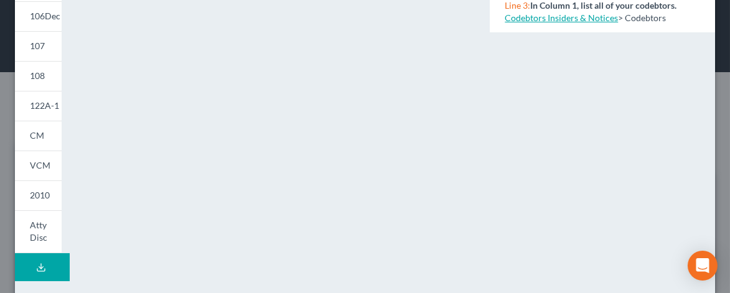
scroll to position [397, 0]
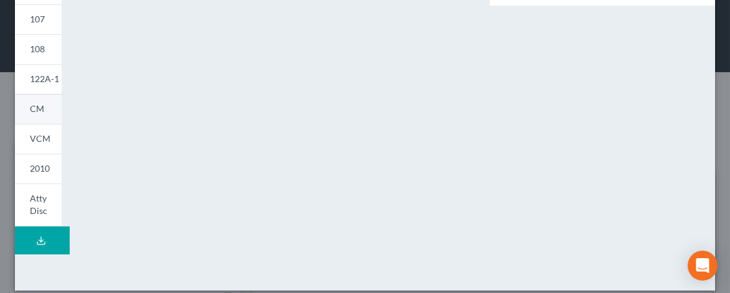
click at [39, 114] on span "CM" at bounding box center [37, 108] width 14 height 11
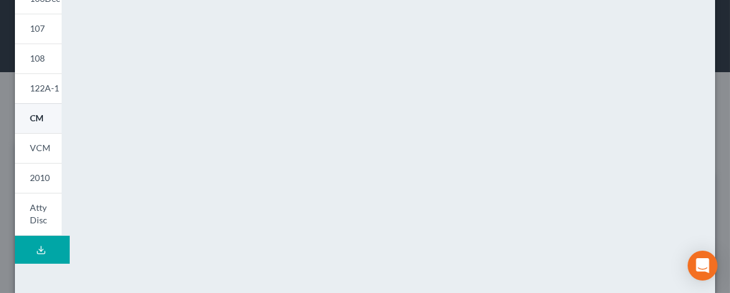
scroll to position [408, 0]
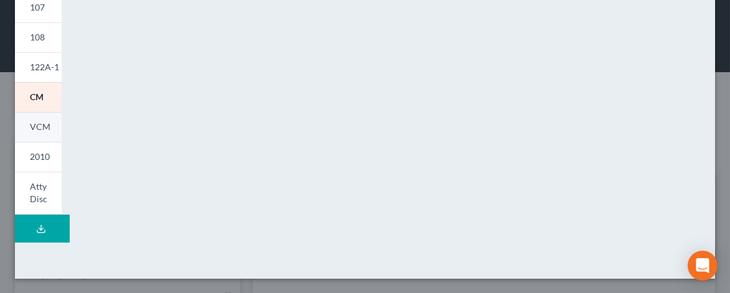
click at [40, 132] on span "VCM" at bounding box center [40, 126] width 21 height 11
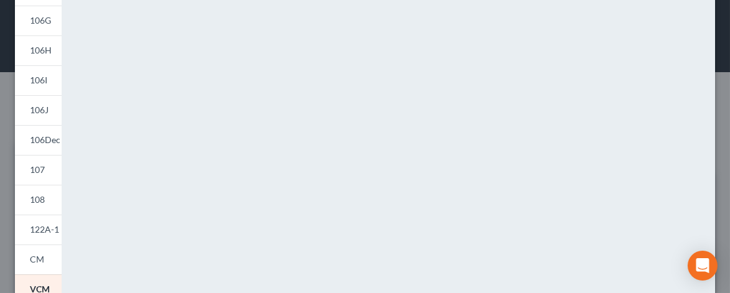
scroll to position [284, 0]
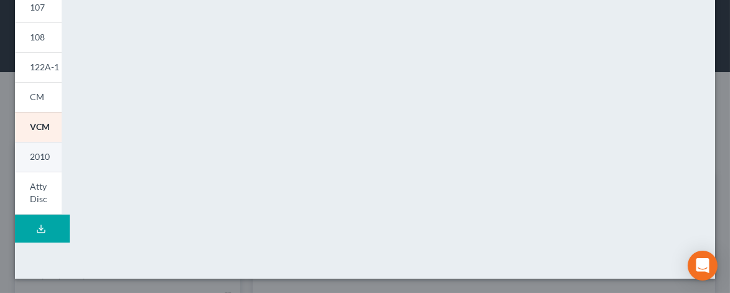
click at [40, 162] on span "2010" at bounding box center [40, 156] width 20 height 11
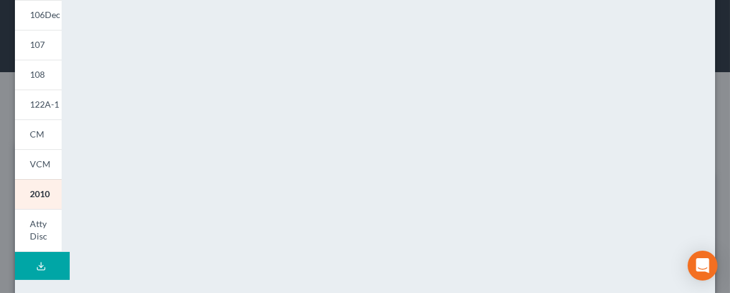
scroll to position [408, 0]
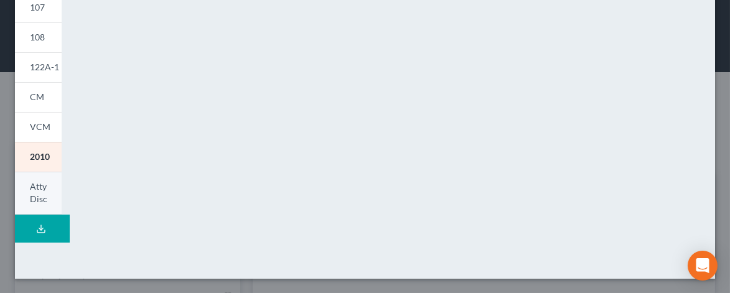
click at [45, 201] on span "Atty Disc" at bounding box center [38, 192] width 17 height 23
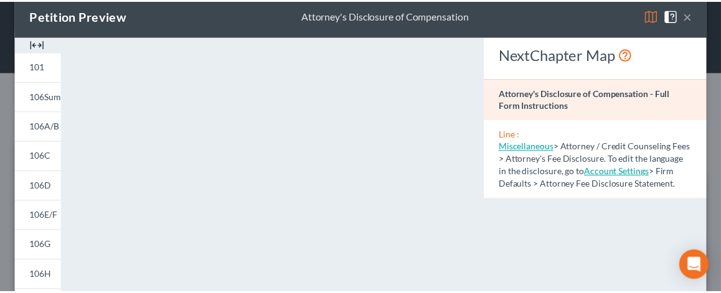
scroll to position [0, 0]
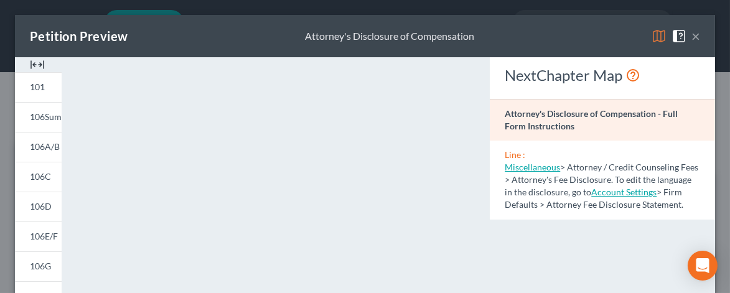
click at [692, 34] on button "×" at bounding box center [696, 36] width 9 height 15
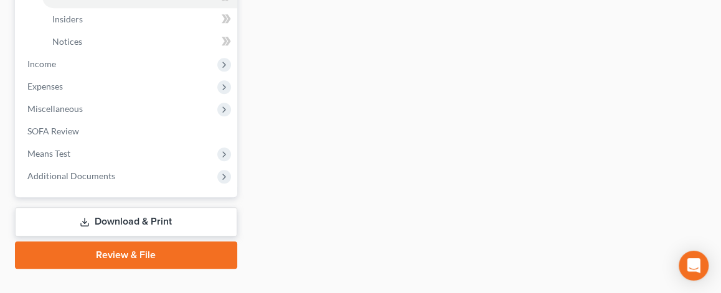
scroll to position [436, 0]
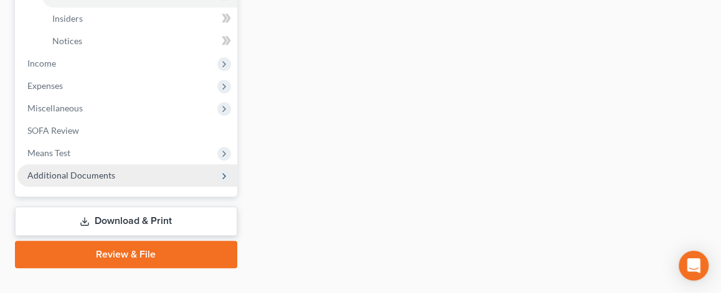
click at [163, 172] on span "Additional Documents" at bounding box center [127, 175] width 220 height 22
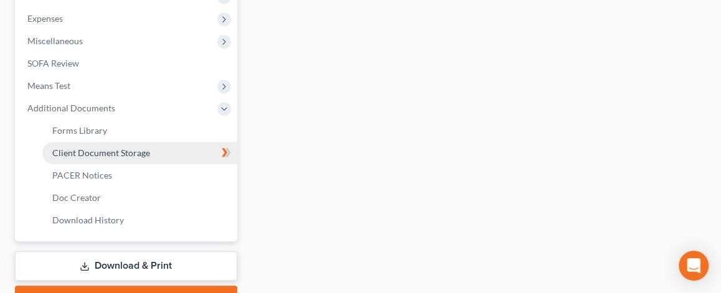
click at [158, 156] on link "Client Document Storage" at bounding box center [139, 153] width 195 height 22
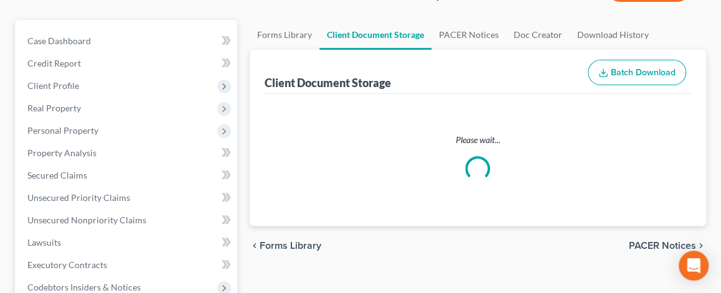
scroll to position [125, 0]
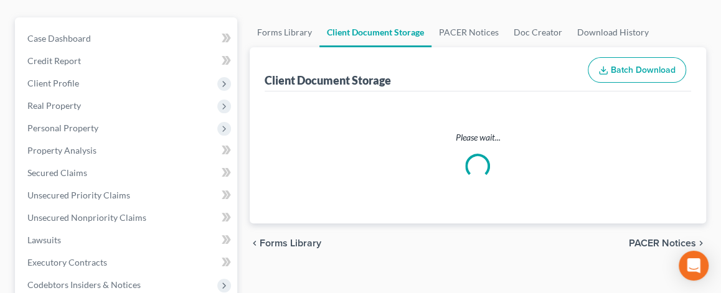
select select "0"
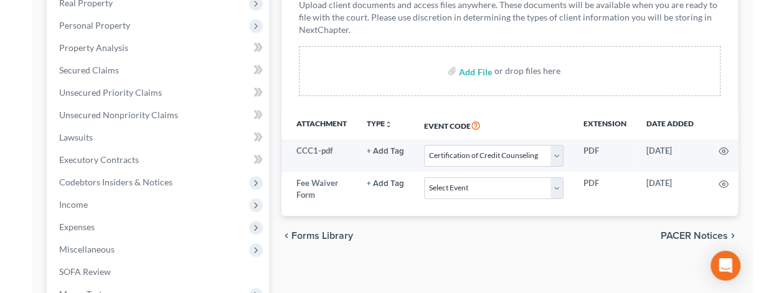
scroll to position [249, 0]
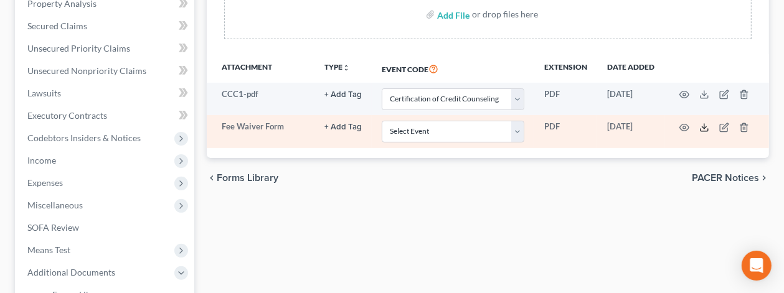
click at [705, 126] on polyline at bounding box center [704, 127] width 4 height 2
